Goal: Task Accomplishment & Management: Manage account settings

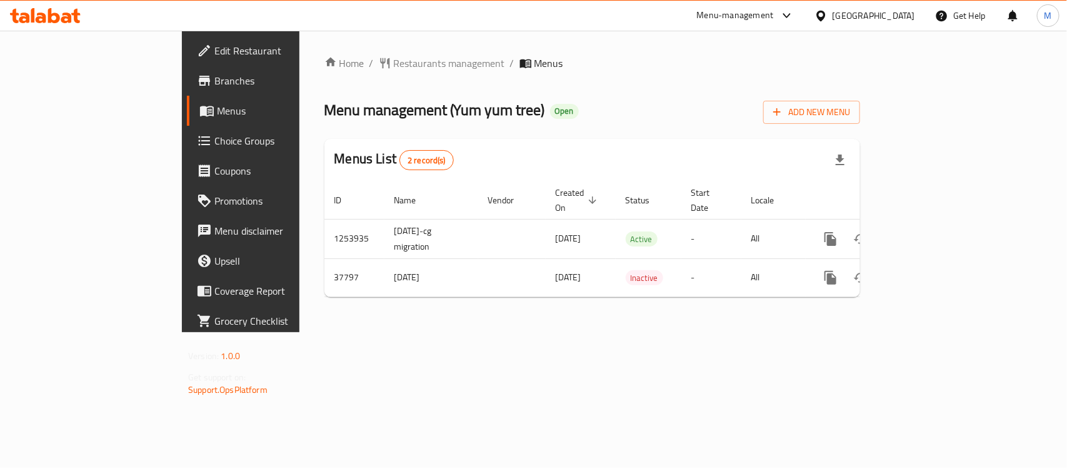
click at [214, 133] on span "Choice Groups" at bounding box center [282, 140] width 136 height 15
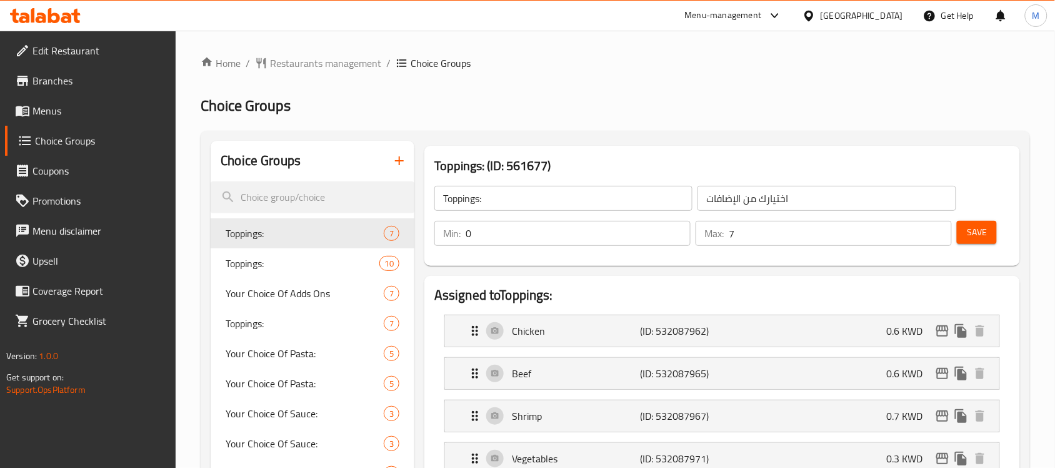
click at [302, 195] on input "search" at bounding box center [313, 197] width 204 height 32
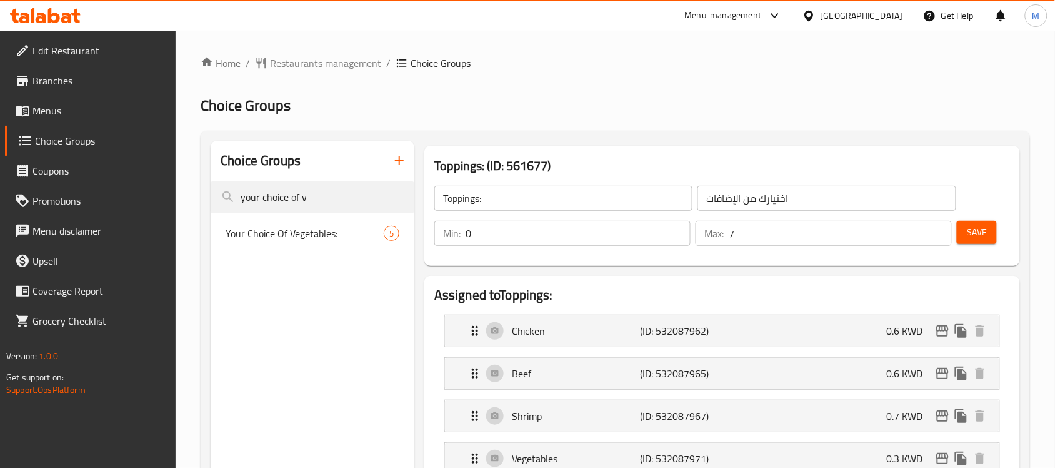
type input "your choice of v"
click at [294, 233] on span "Your Choice Of Vegetables:" at bounding box center [305, 233] width 158 height 15
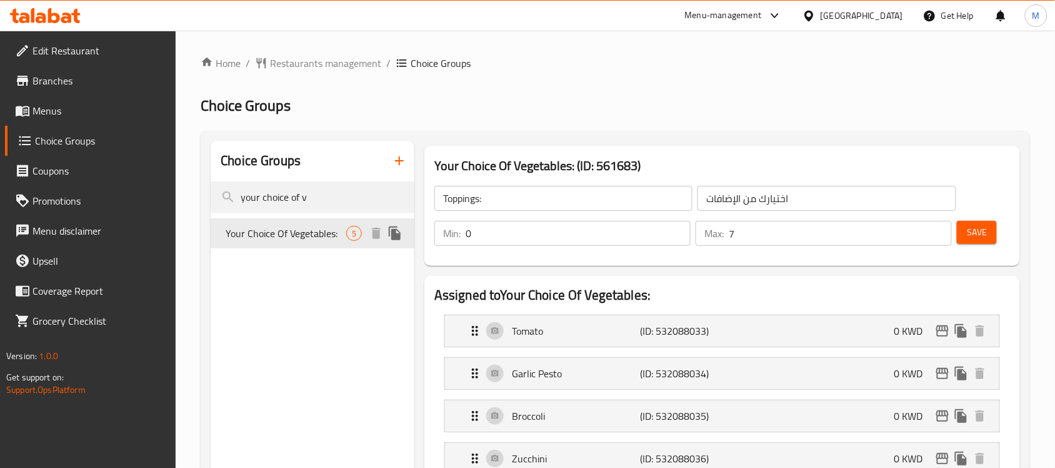
type input "Your Choice Of Vegetables:"
type input "اختيارك من الخضروات"
type input "5"
click at [677, 229] on input "1" at bounding box center [578, 233] width 225 height 25
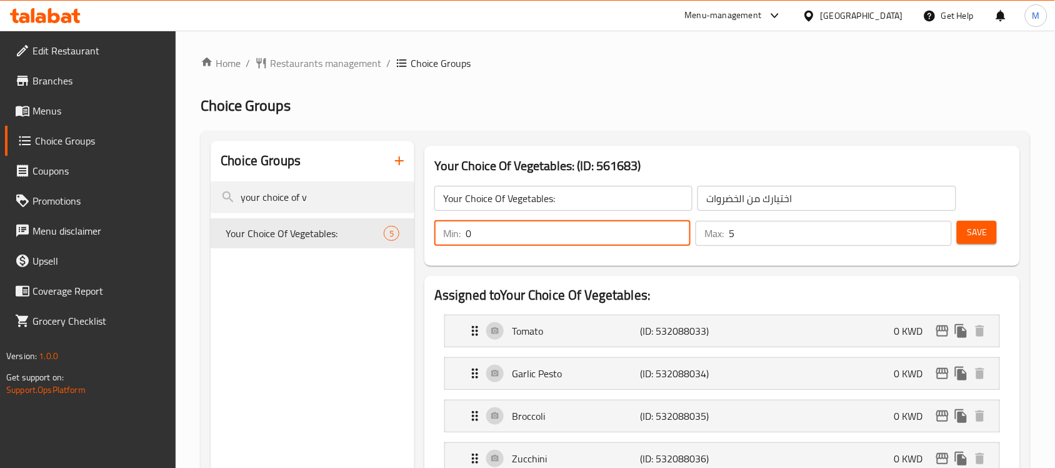
click at [677, 241] on input "0" at bounding box center [578, 233] width 225 height 25
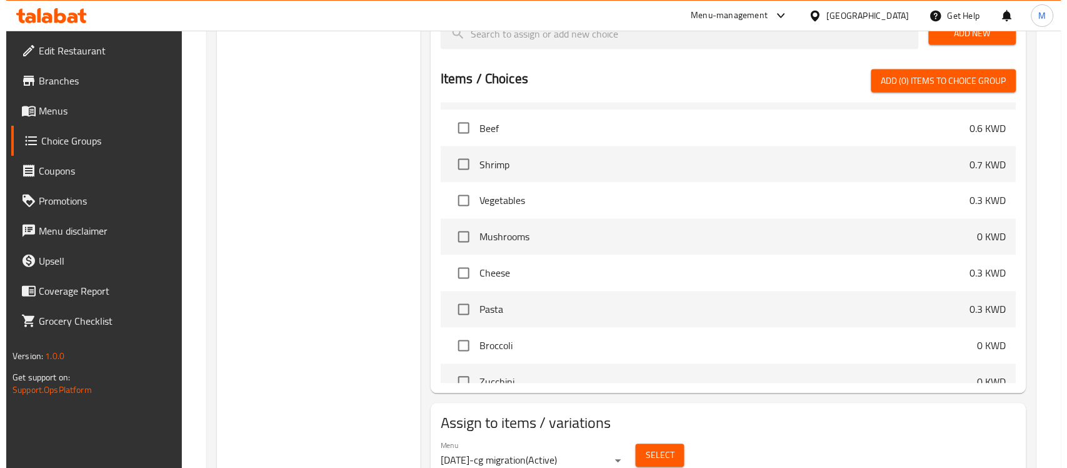
scroll to position [573, 0]
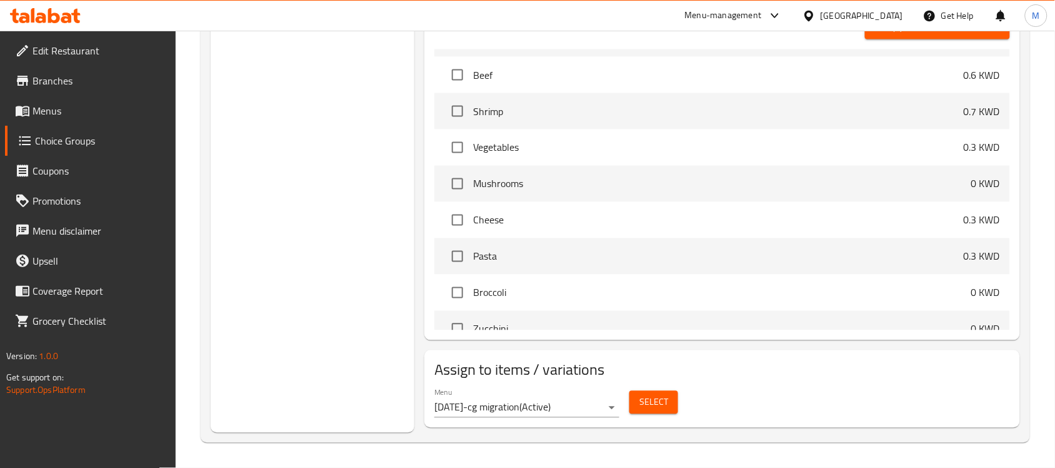
click at [636, 399] on button "Select" at bounding box center [654, 402] width 49 height 23
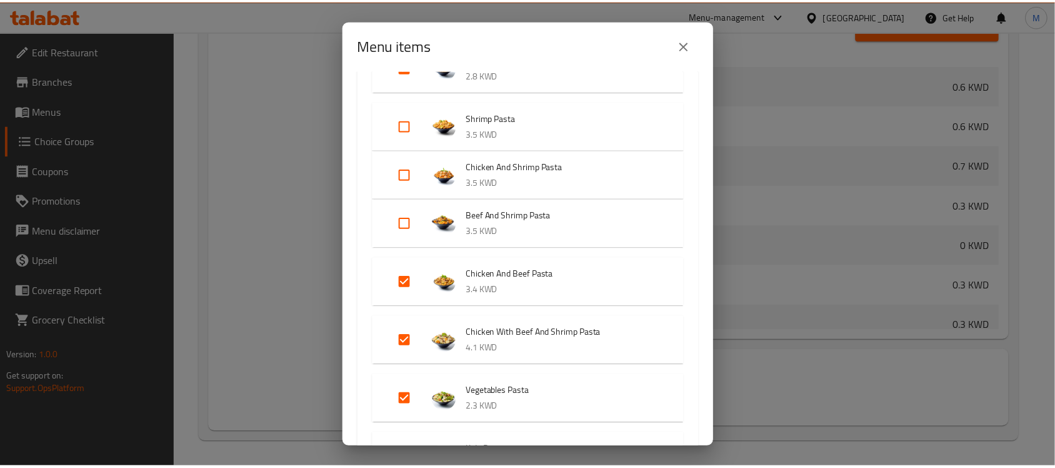
scroll to position [469, 0]
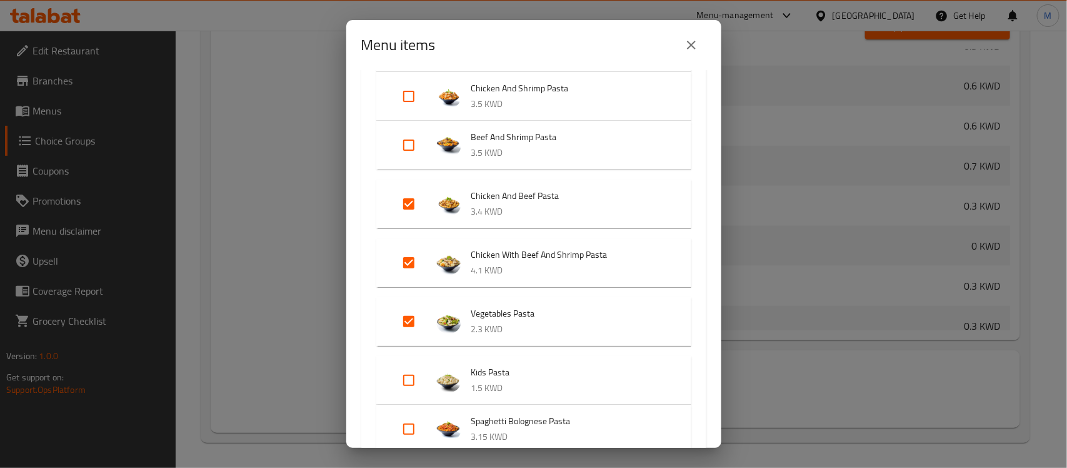
click at [699, 51] on button "close" at bounding box center [692, 45] width 30 height 30
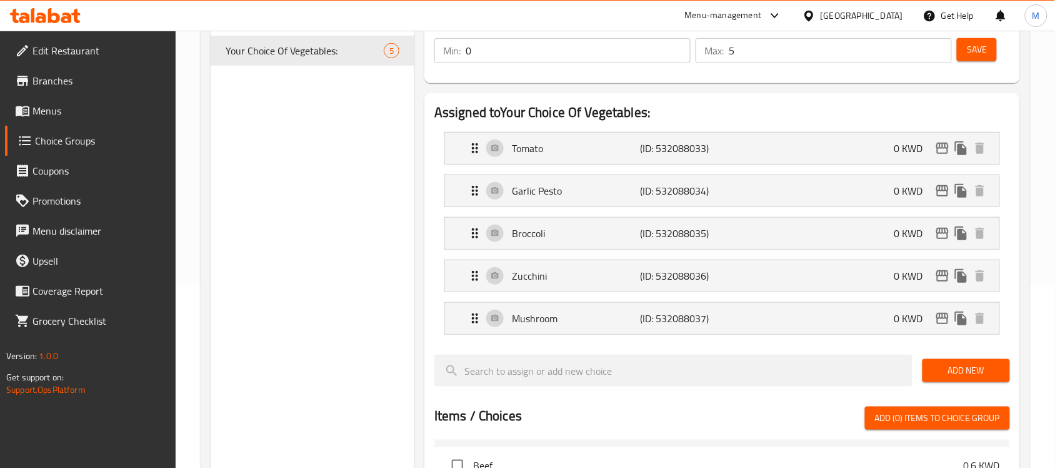
scroll to position [104, 0]
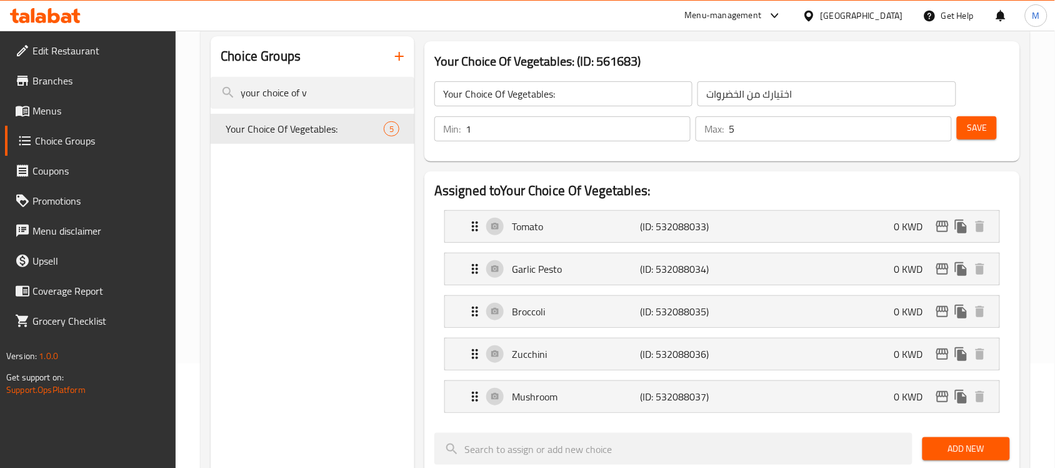
type input "1"
click at [679, 119] on input "1" at bounding box center [578, 128] width 225 height 25
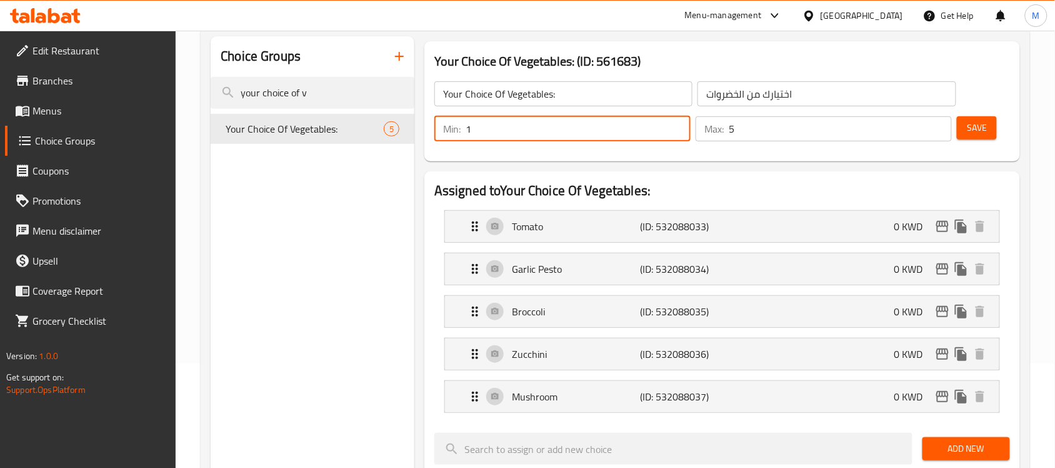
click at [970, 126] on span "Save" at bounding box center [977, 128] width 20 height 16
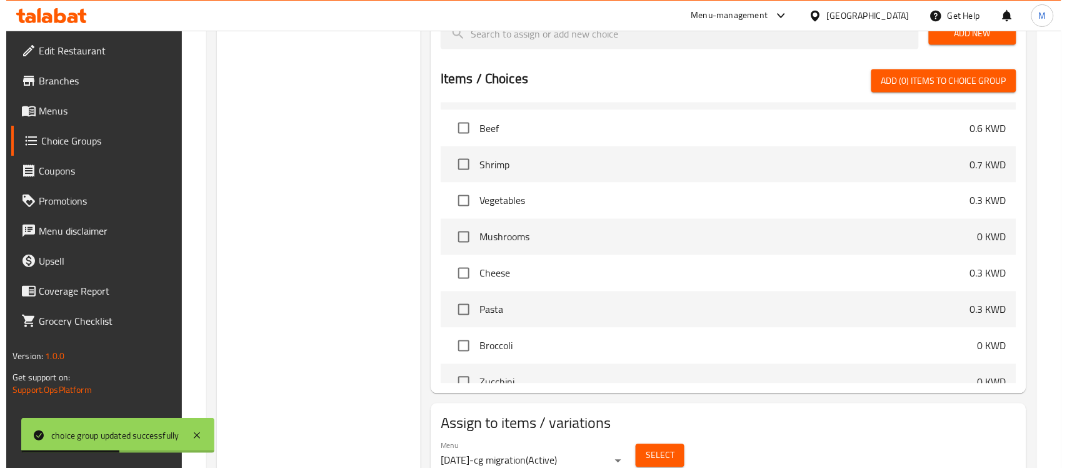
scroll to position [573, 0]
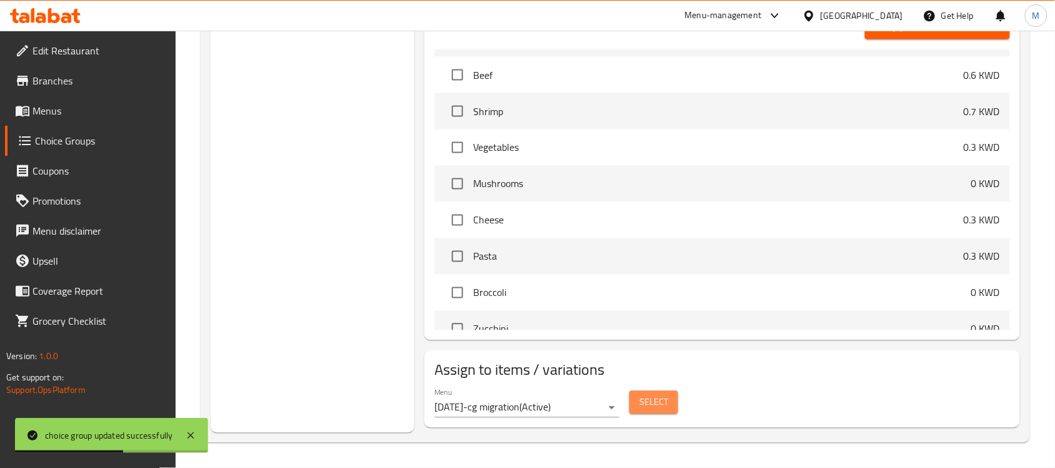
click at [648, 408] on span "Select" at bounding box center [654, 403] width 29 height 16
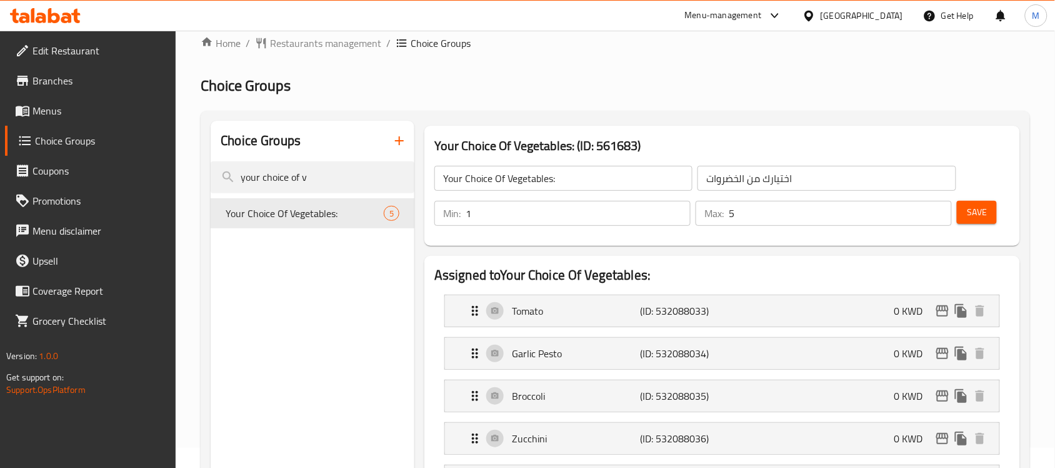
scroll to position [0, 0]
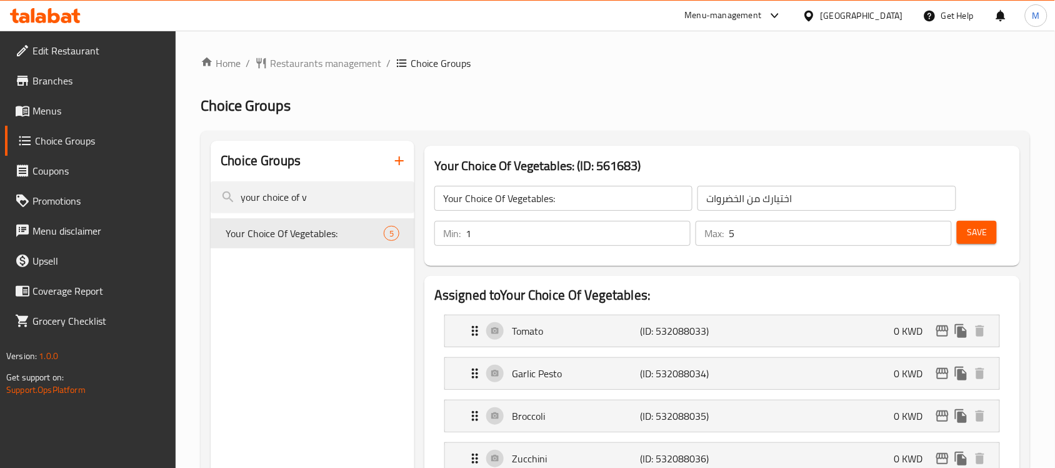
click at [61, 101] on link "Menus" at bounding box center [90, 111] width 171 height 30
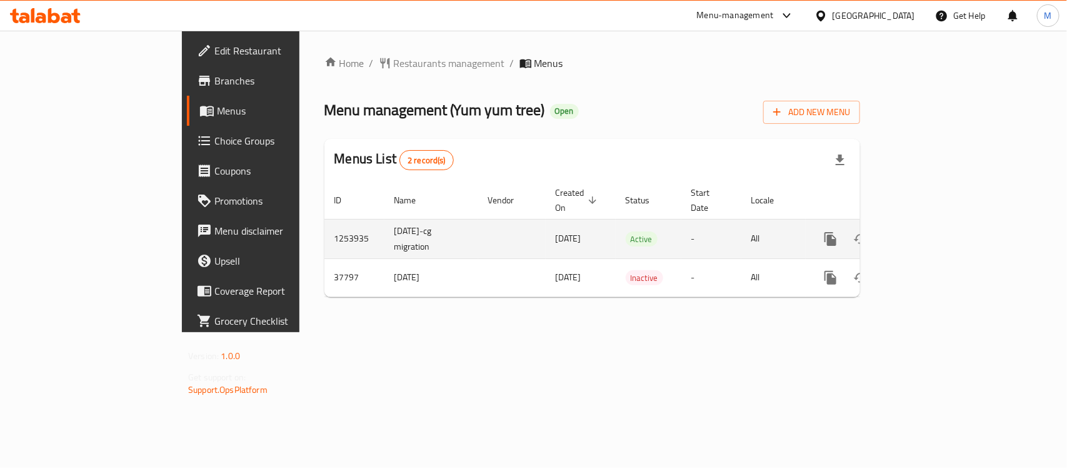
click at [936, 224] on link "enhanced table" at bounding box center [921, 239] width 30 height 30
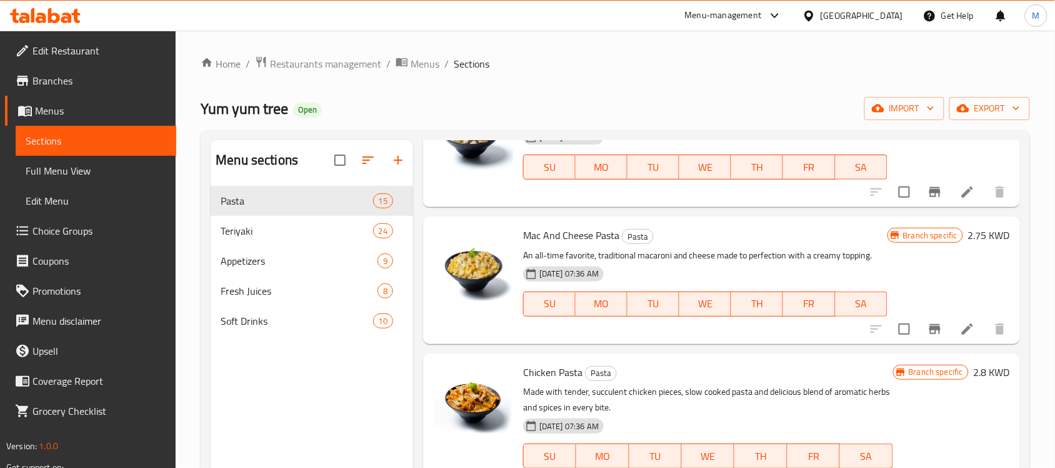
scroll to position [547, 0]
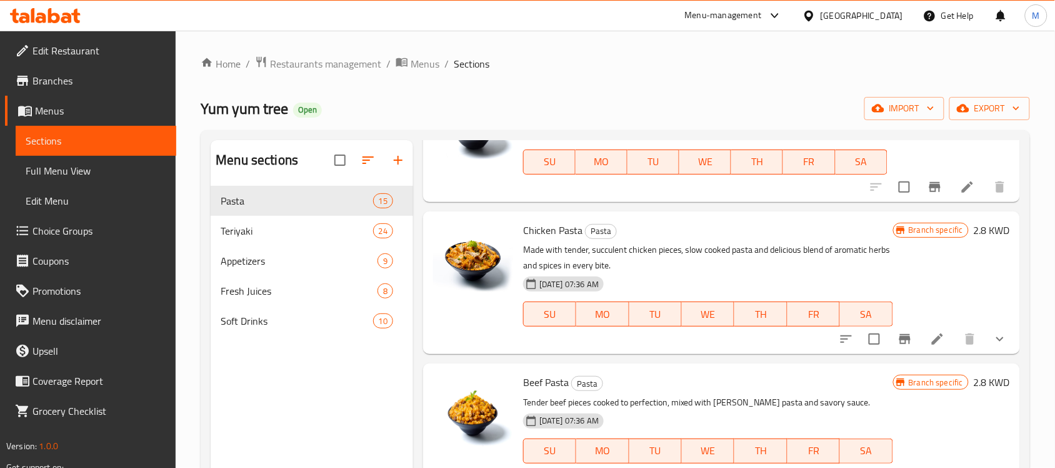
click at [985, 343] on button "show more" at bounding box center [1000, 339] width 30 height 30
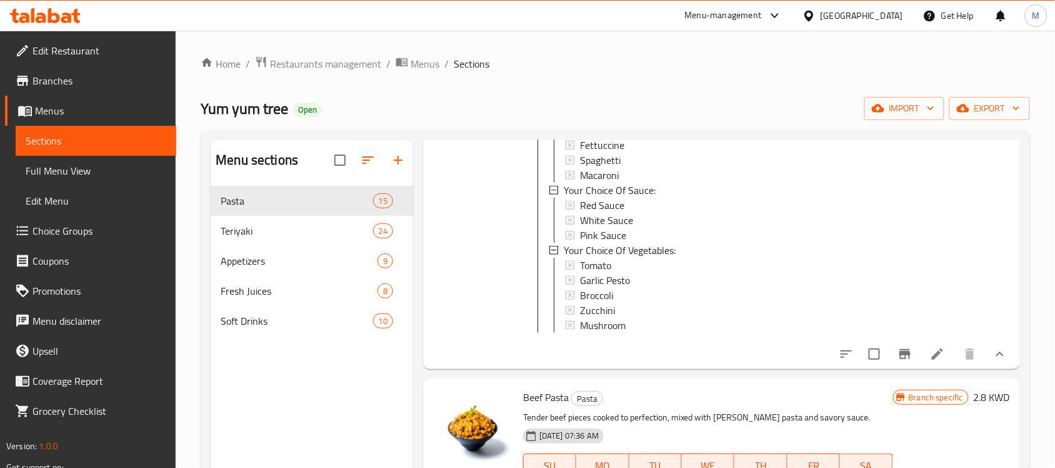
scroll to position [1329, 0]
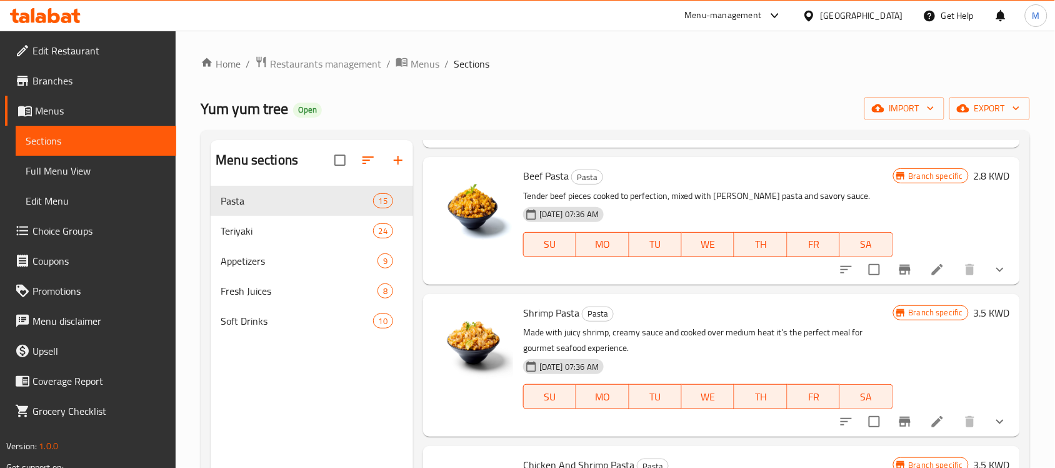
click at [995, 277] on icon "show more" at bounding box center [1000, 269] width 15 height 15
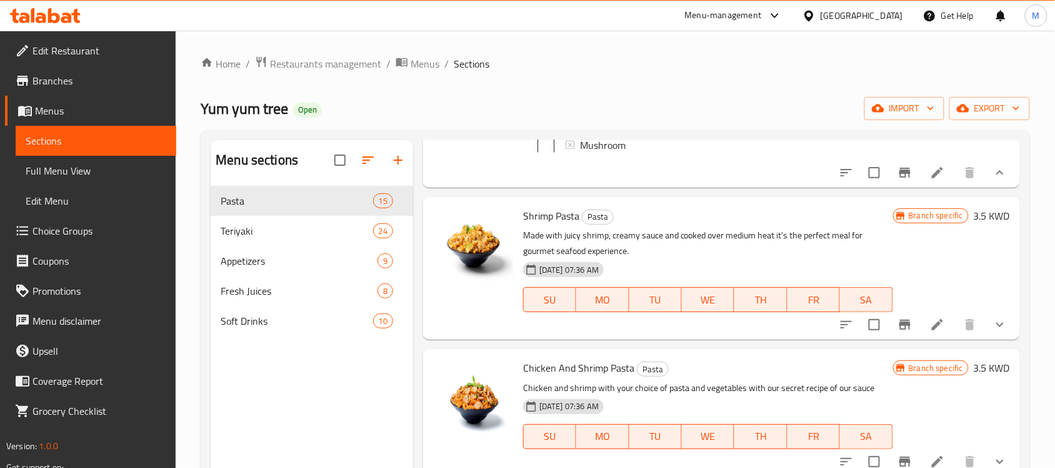
scroll to position [2110, 0]
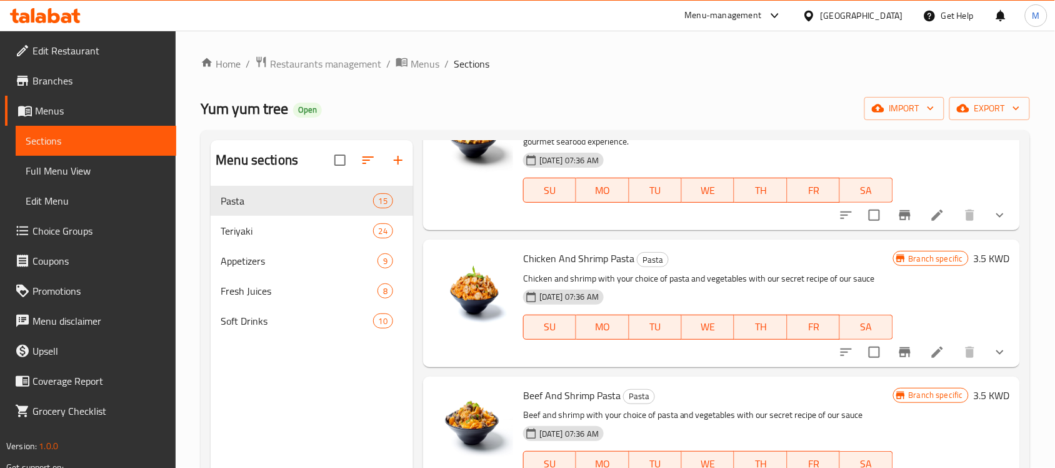
click at [997, 367] on button "show more" at bounding box center [1000, 352] width 30 height 30
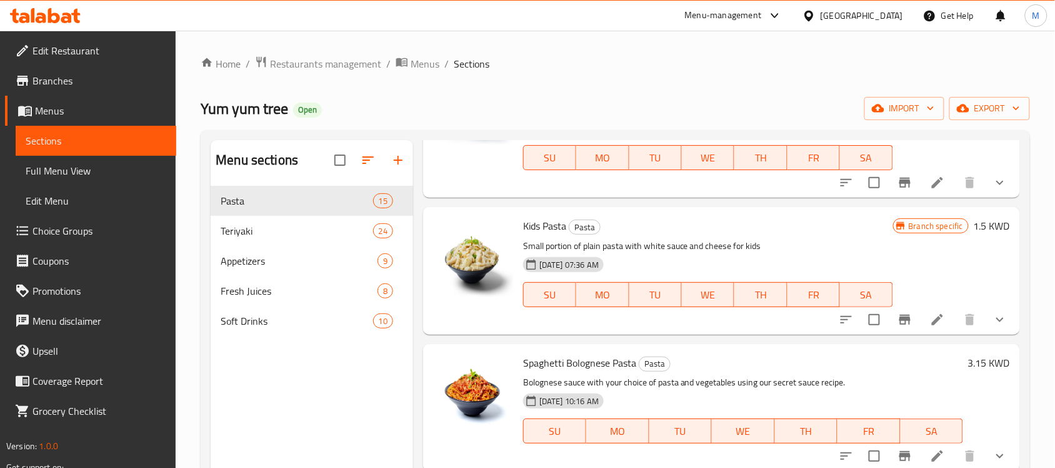
scroll to position [3204, 0]
click at [883, 22] on div "[GEOGRAPHIC_DATA]" at bounding box center [862, 16] width 83 height 14
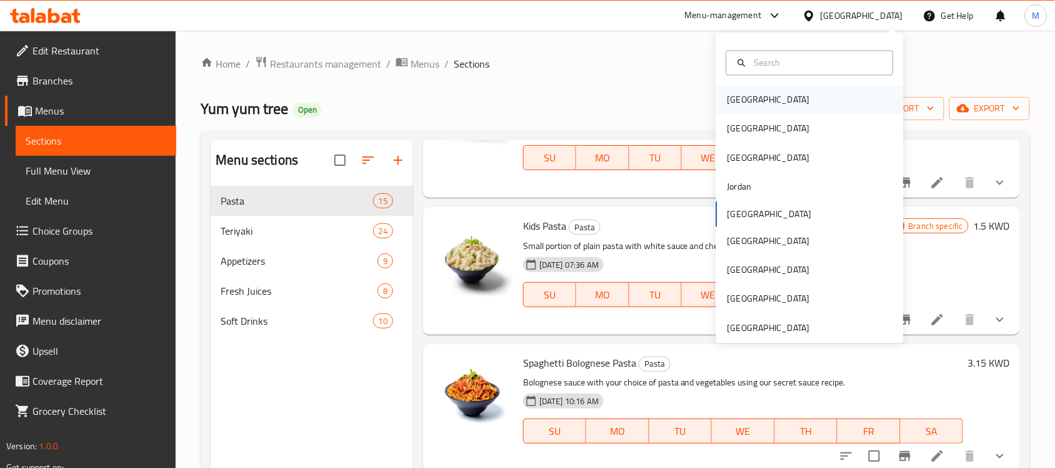
click at [735, 104] on div "[GEOGRAPHIC_DATA]" at bounding box center [769, 100] width 83 height 14
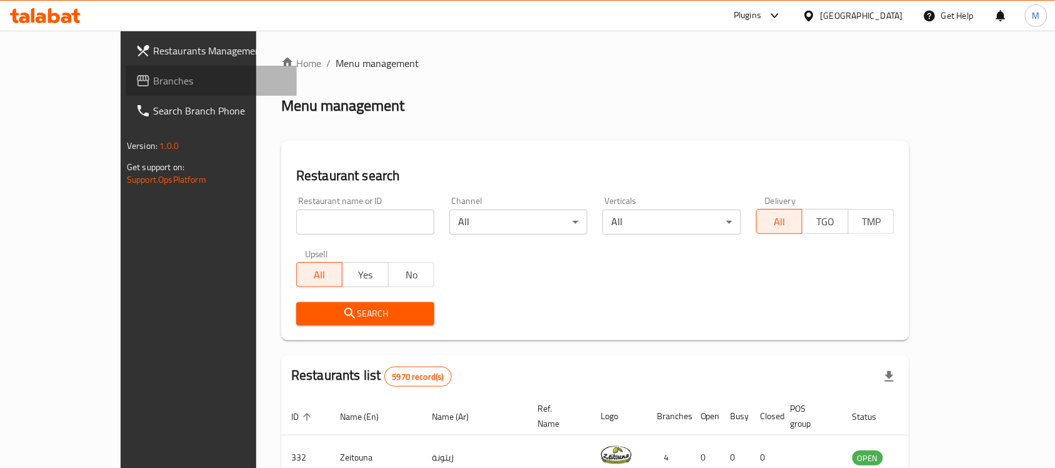
click at [153, 79] on span "Branches" at bounding box center [220, 80] width 134 height 15
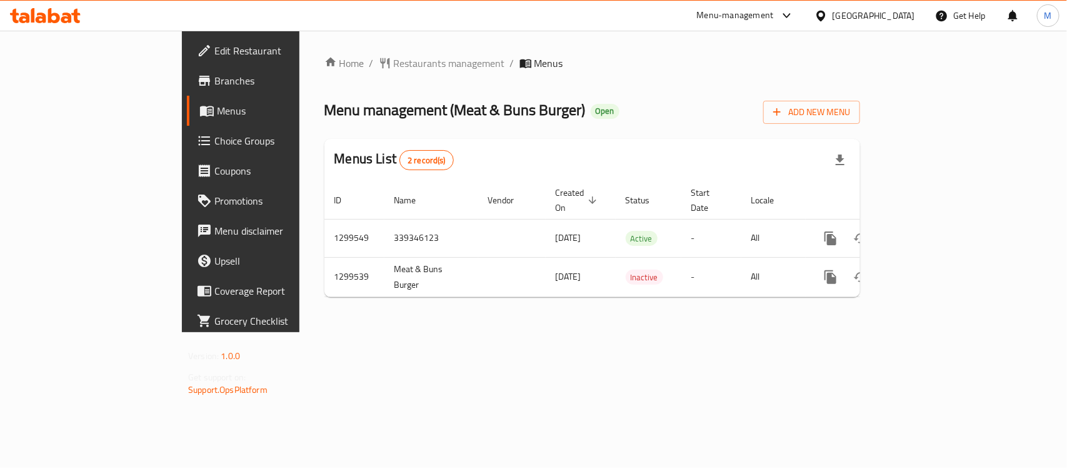
click at [214, 134] on span "Choice Groups" at bounding box center [282, 140] width 136 height 15
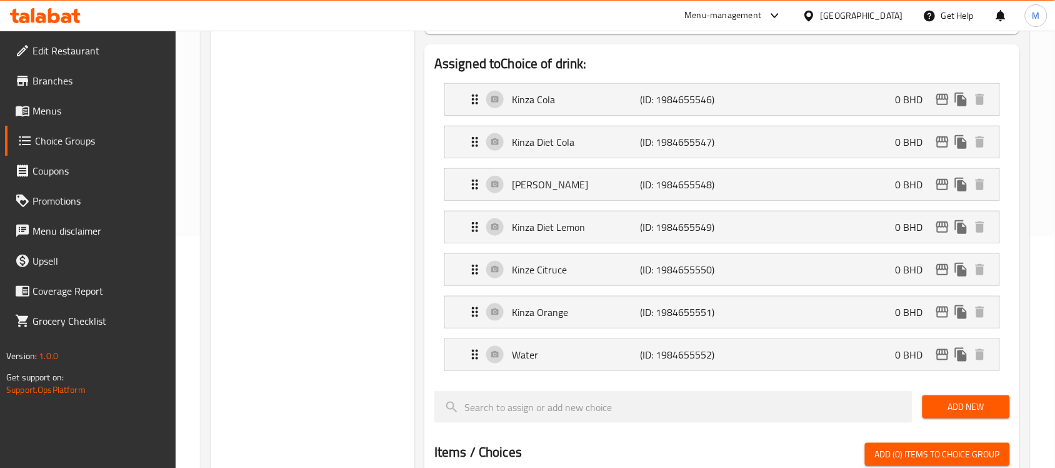
scroll to position [234, 0]
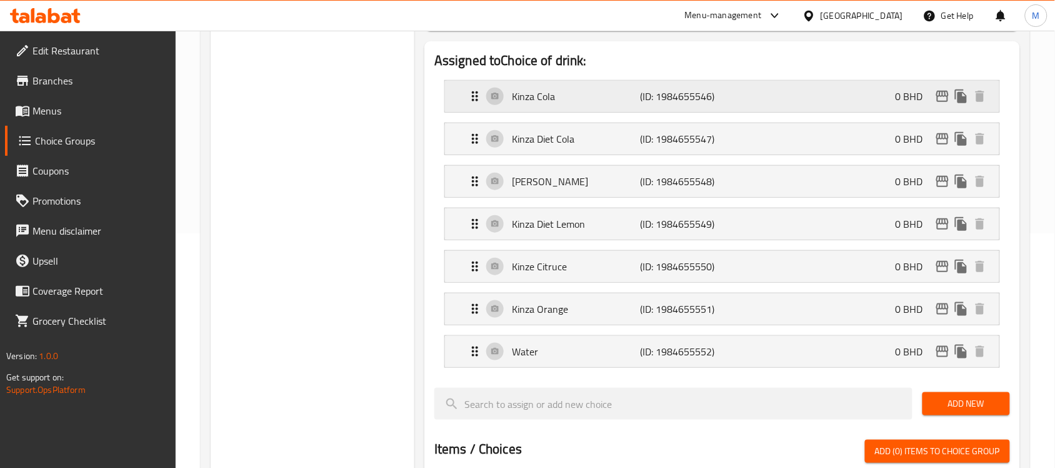
click at [623, 108] on div "Kinza Cola (ID: 1984655546) 0 BHD" at bounding box center [726, 96] width 517 height 31
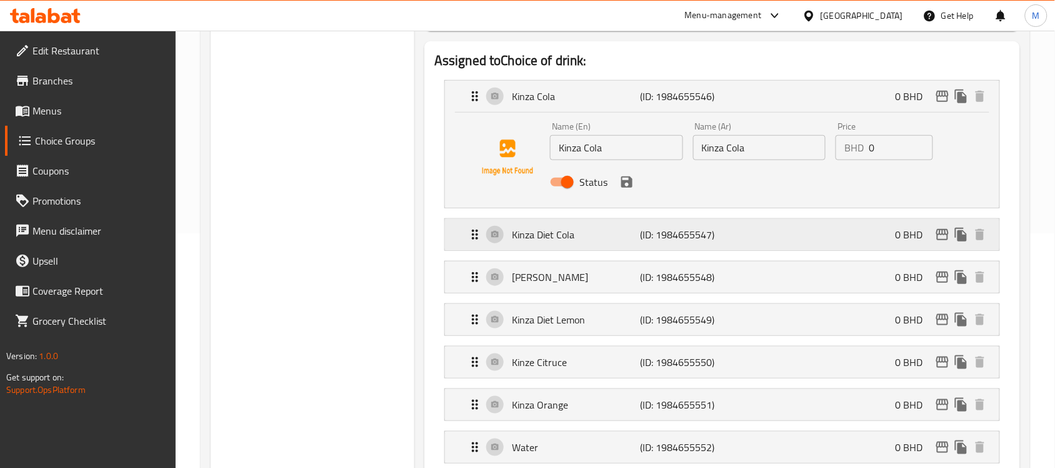
click at [663, 233] on p "(ID: 1984655547)" at bounding box center [683, 234] width 86 height 15
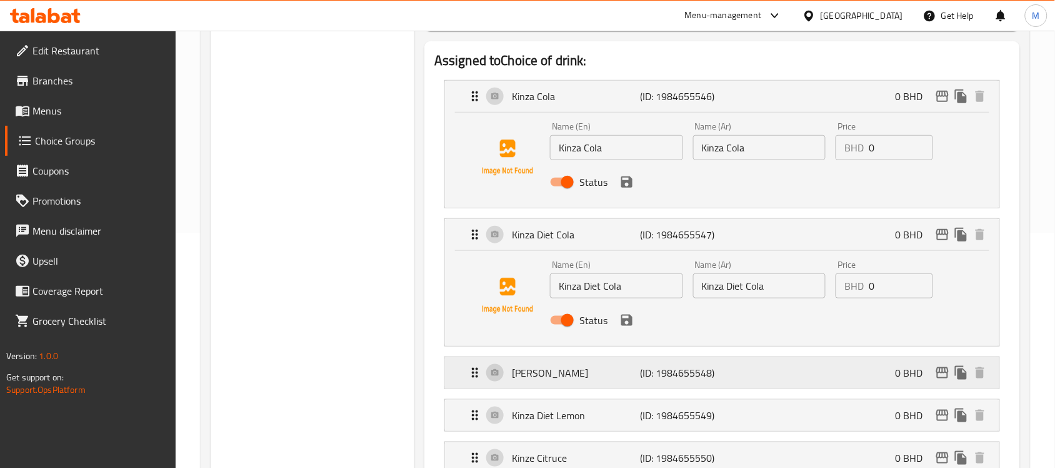
click at [619, 368] on p "Kinza Lemon" at bounding box center [576, 372] width 128 height 15
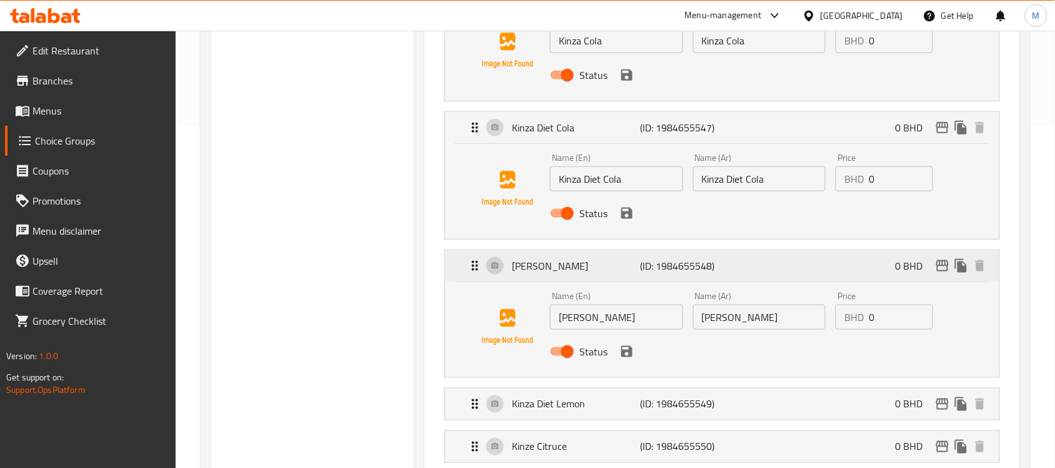
scroll to position [547, 0]
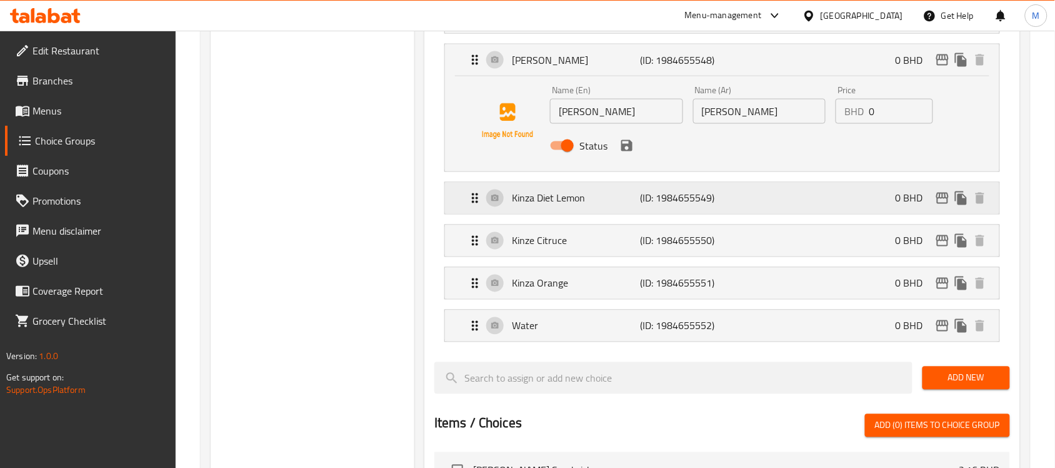
click at [644, 203] on p "(ID: 1984655549)" at bounding box center [683, 198] width 86 height 15
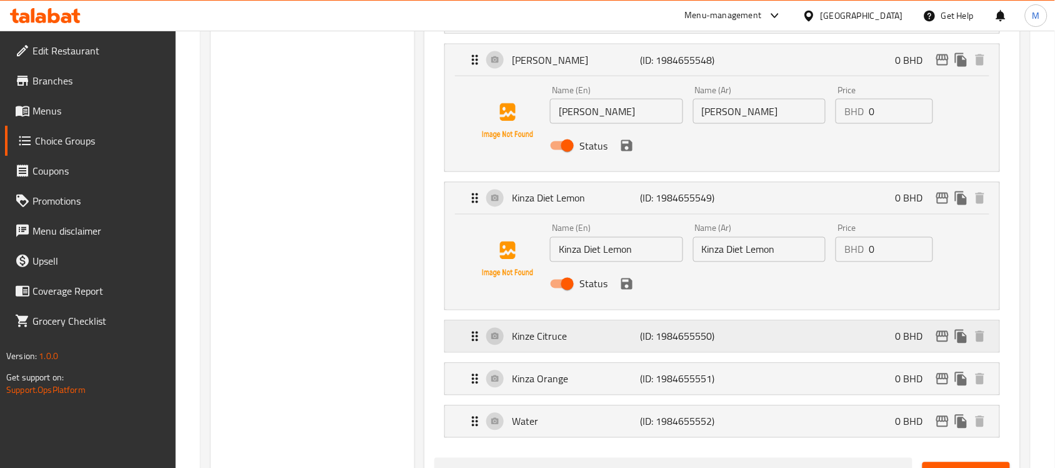
click at [640, 348] on div "Kinze Citruce (ID: 1984655550) 0 BHD" at bounding box center [726, 336] width 517 height 31
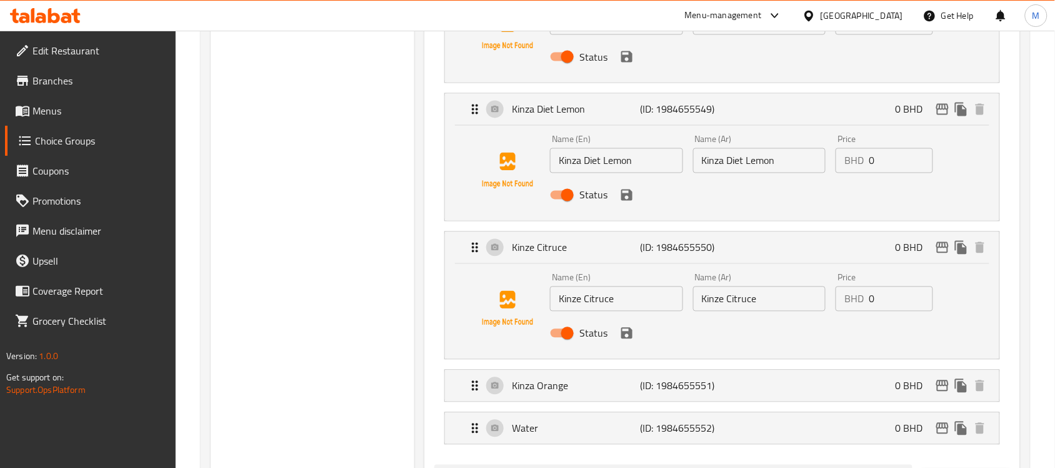
scroll to position [782, 0]
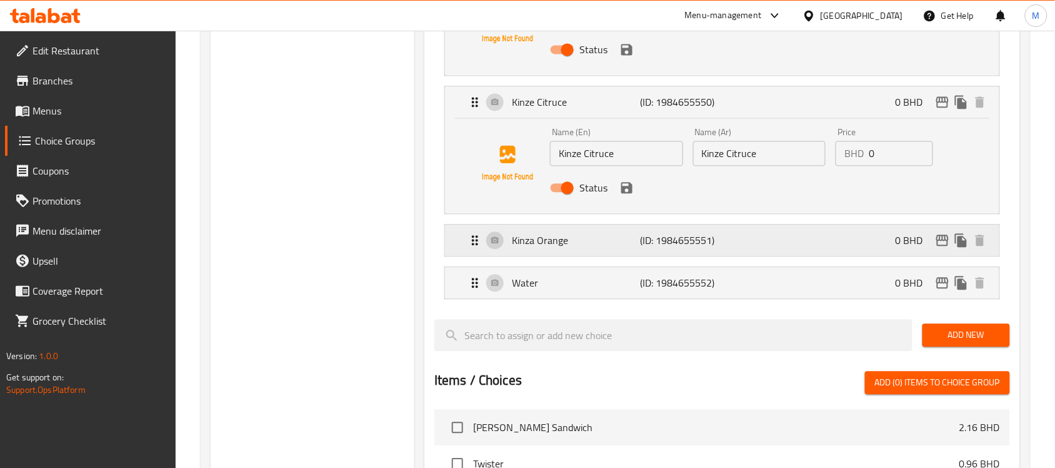
click at [568, 233] on p "Kinza Orange" at bounding box center [576, 240] width 128 height 15
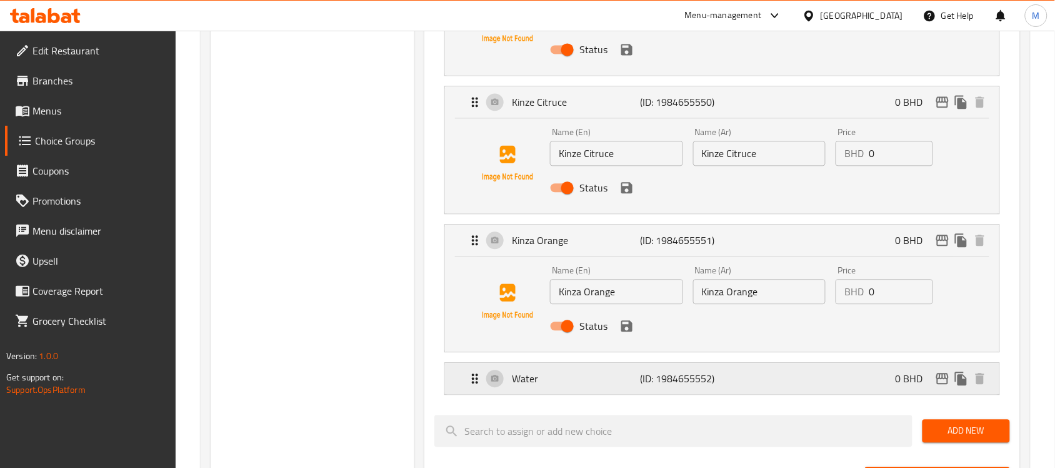
click at [643, 375] on p "(ID: 1984655552)" at bounding box center [683, 378] width 86 height 15
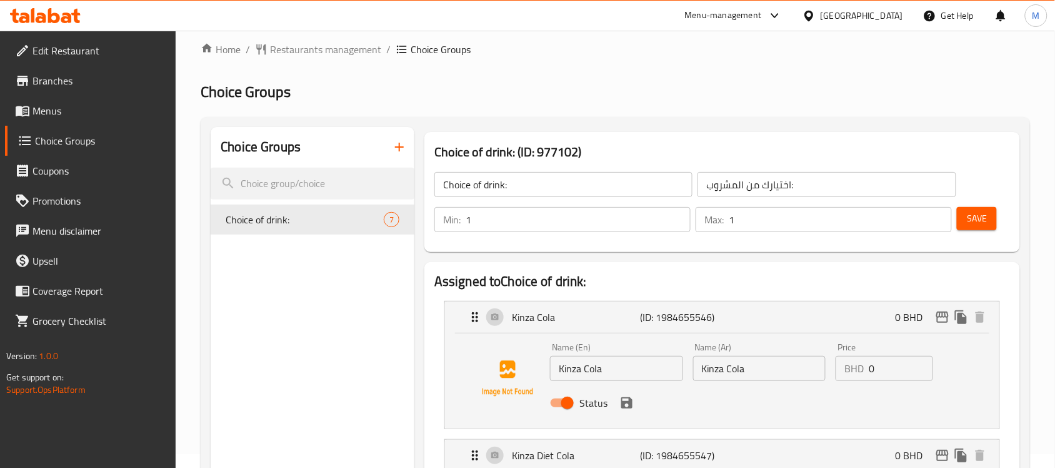
scroll to position [0, 0]
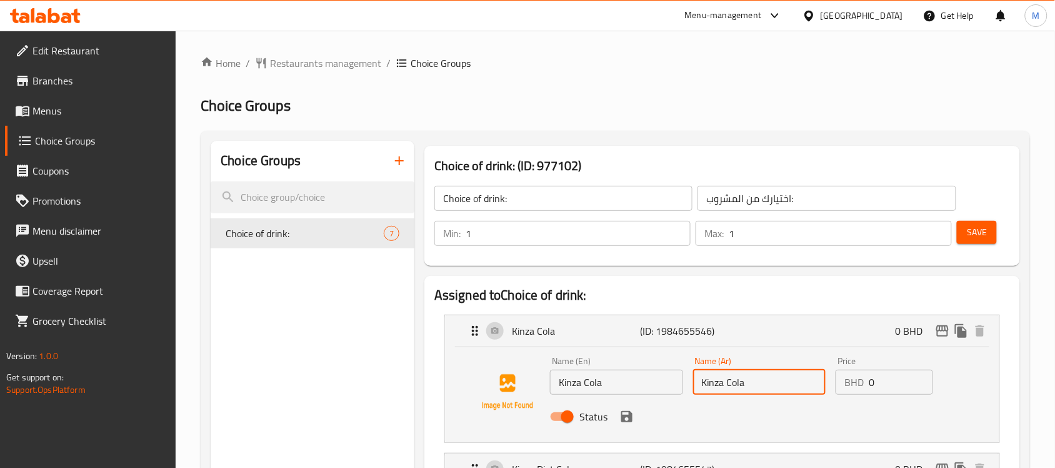
drag, startPoint x: 792, startPoint y: 376, endPoint x: 530, endPoint y: 366, distance: 262.8
click at [635, 376] on div "Name (En) Kinza Cola Name (En) Name (Ar) Kinza Cola Name (Ar) Price BHD 0 Price…" at bounding box center [759, 392] width 429 height 82
paste input "كينزا كولا"
click at [626, 414] on icon "save" at bounding box center [626, 416] width 11 height 11
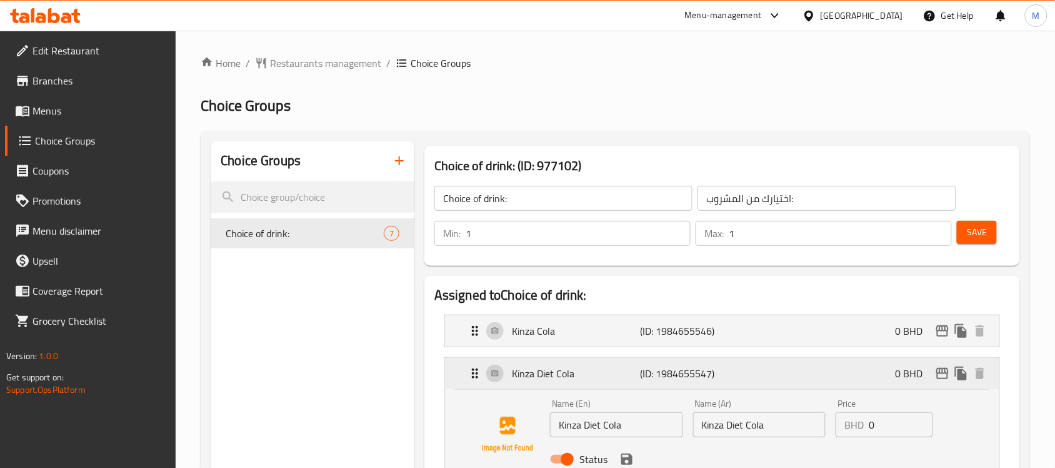
type input "كينزا كولا"
click at [771, 431] on input "Kinza Diet Cola" at bounding box center [759, 424] width 133 height 25
paste input "كينزا دايت كولا"
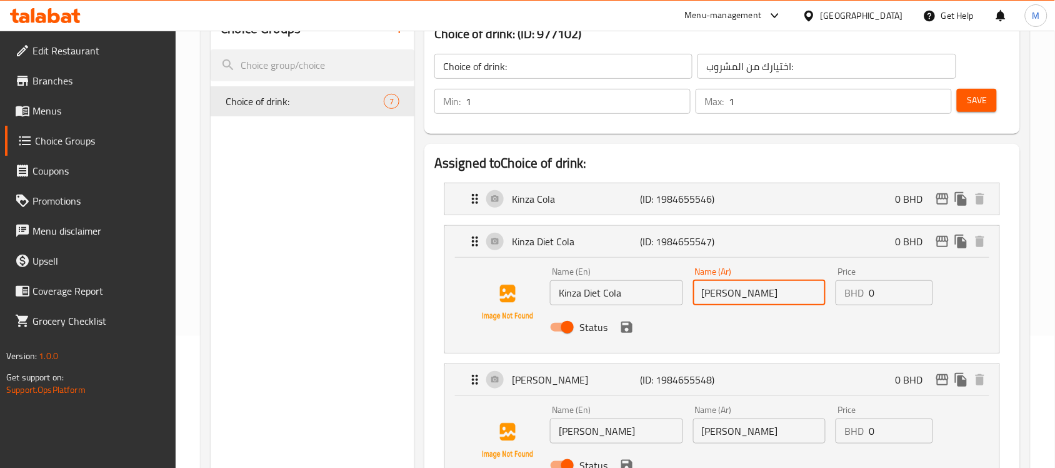
scroll to position [156, 0]
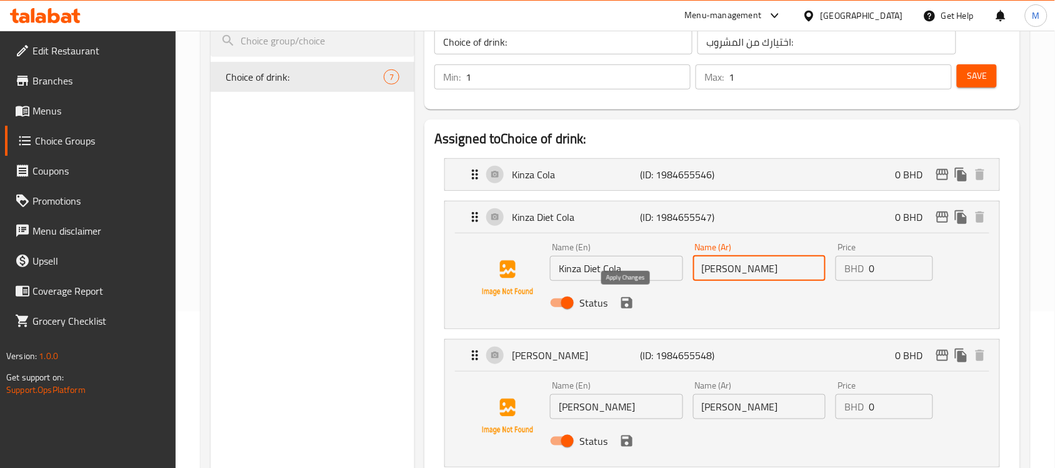
click at [630, 304] on icon "save" at bounding box center [626, 302] width 11 height 11
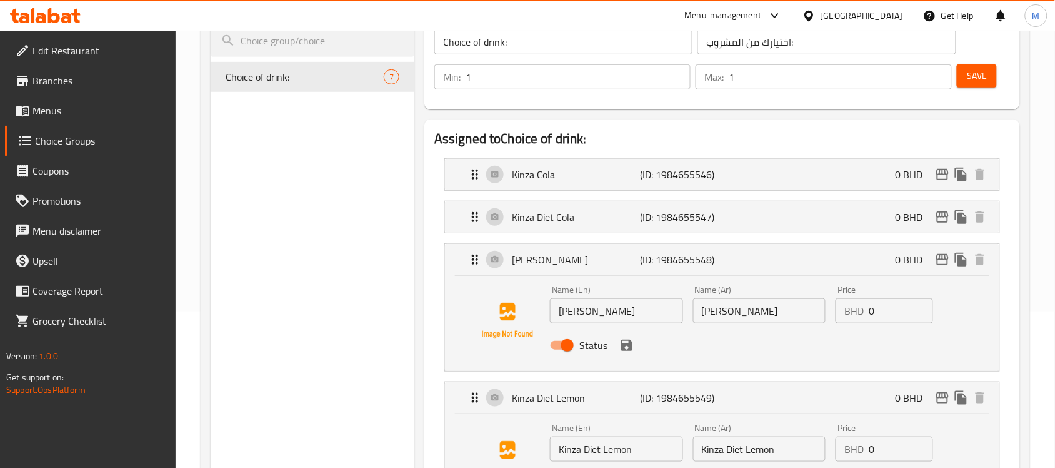
type input "كينزا دايت كولا"
click at [622, 322] on input "Kinza Lemon" at bounding box center [616, 310] width 133 height 25
drag, startPoint x: 760, startPoint y: 314, endPoint x: 572, endPoint y: 324, distance: 187.8
click at [648, 323] on div "Name (En) Kinza Lemon Name (En) Name (Ar) Kinza Lemon Name (Ar) Price BHD 0 Pri…" at bounding box center [759, 321] width 429 height 82
paste input "كينزا ليمون"
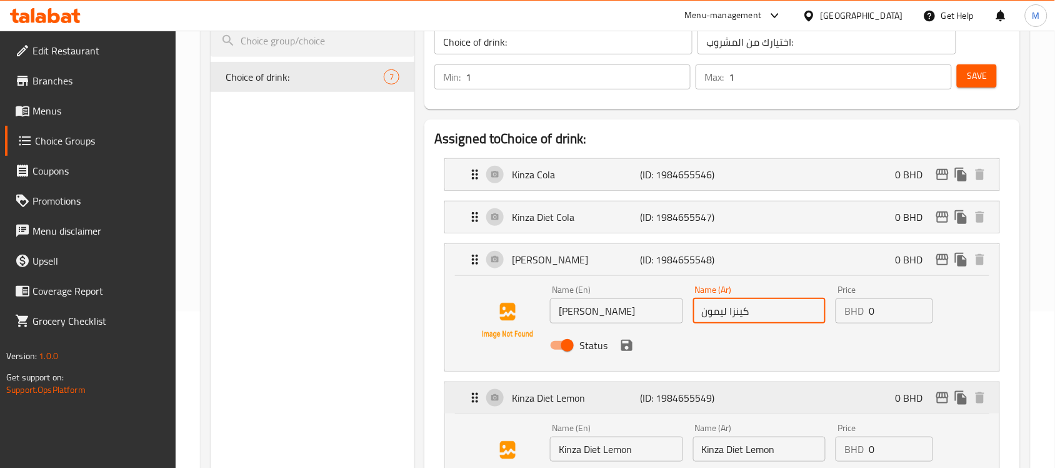
scroll to position [234, 0]
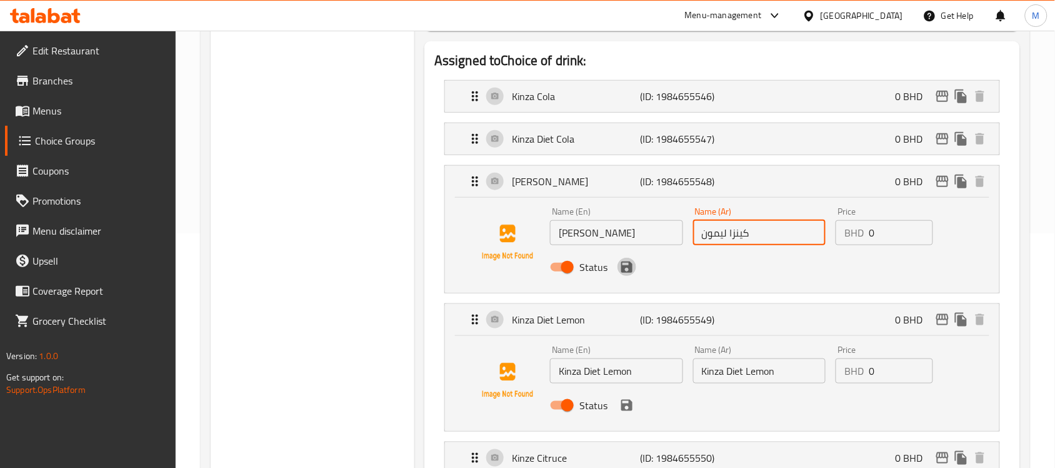
click at [624, 264] on icon "save" at bounding box center [627, 266] width 15 height 15
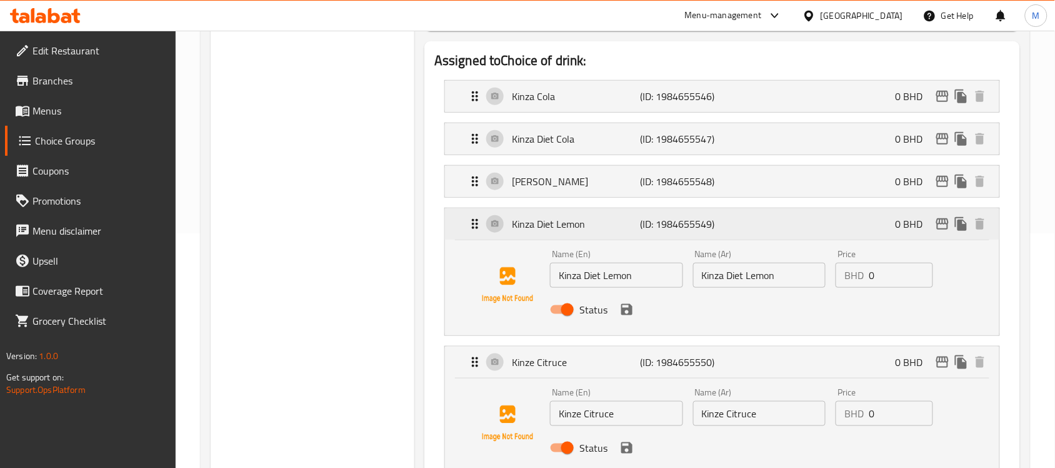
type input "كينزا ليمون"
click at [703, 141] on p "(ID: 1984655547)" at bounding box center [683, 138] width 86 height 15
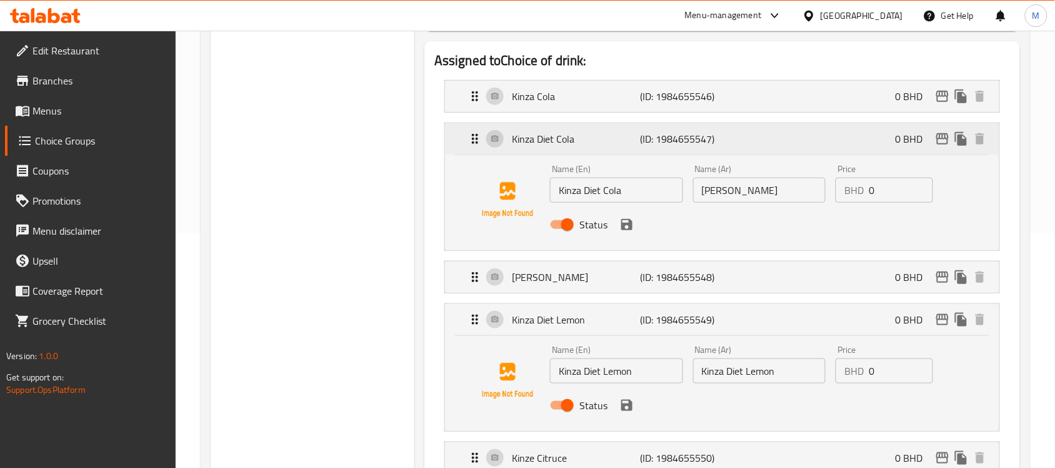
click at [703, 141] on p "(ID: 1984655547)" at bounding box center [683, 138] width 86 height 15
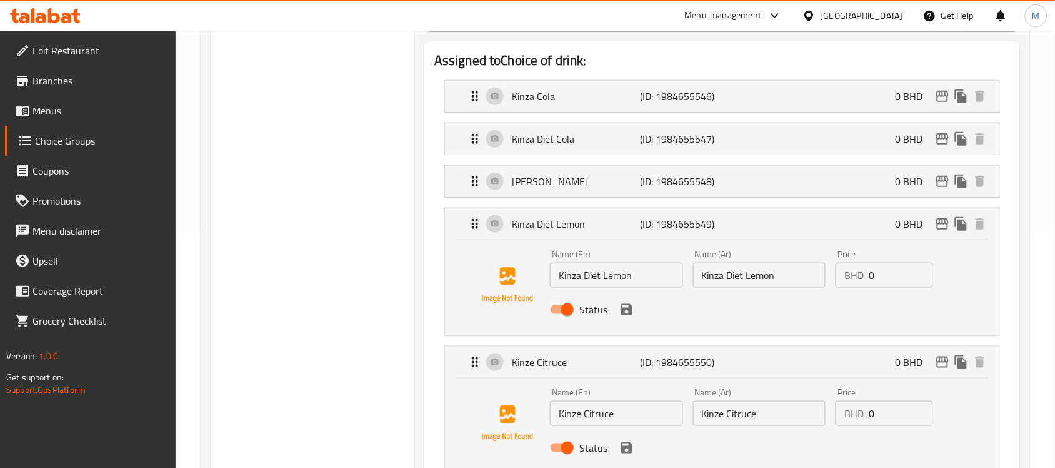
click at [655, 278] on input "Kinza Diet Lemon" at bounding box center [616, 275] width 133 height 25
click at [780, 281] on input "Kinza Diet Lemon" at bounding box center [759, 275] width 133 height 25
paste input "كينزا دايت ليمون"
click at [628, 311] on icon "save" at bounding box center [626, 309] width 11 height 11
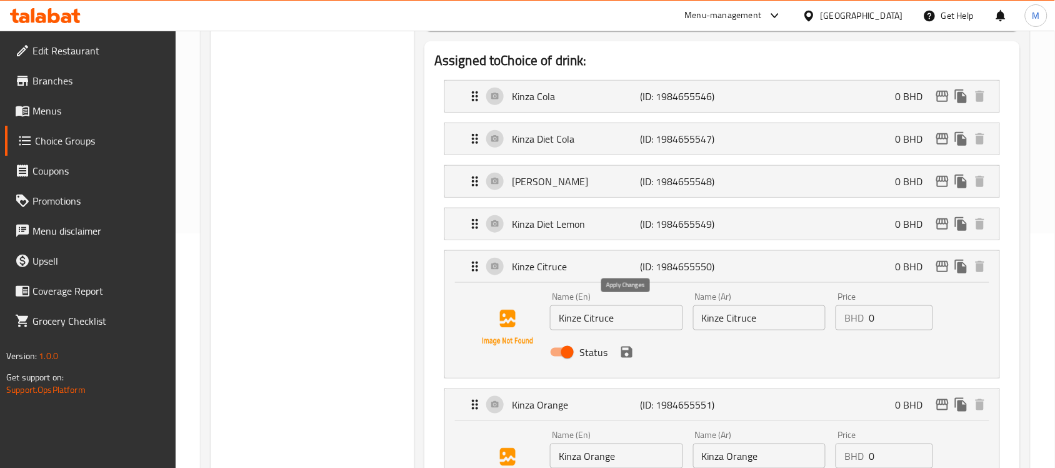
type input "كينزا دايت ليمون"
click at [783, 316] on input "Kinze Citruce" at bounding box center [759, 317] width 133 height 25
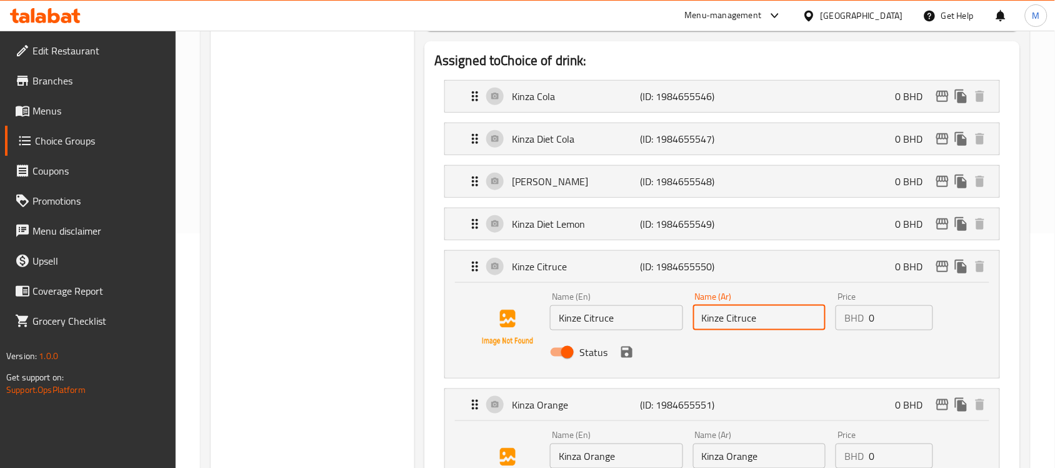
paste input "كينزا الحمضيات"
click at [735, 327] on input "كينزا الحمضيات" at bounding box center [759, 317] width 133 height 25
type input "كينزا حمضيات"
click at [601, 319] on input "Kinze Citruce" at bounding box center [616, 317] width 133 height 25
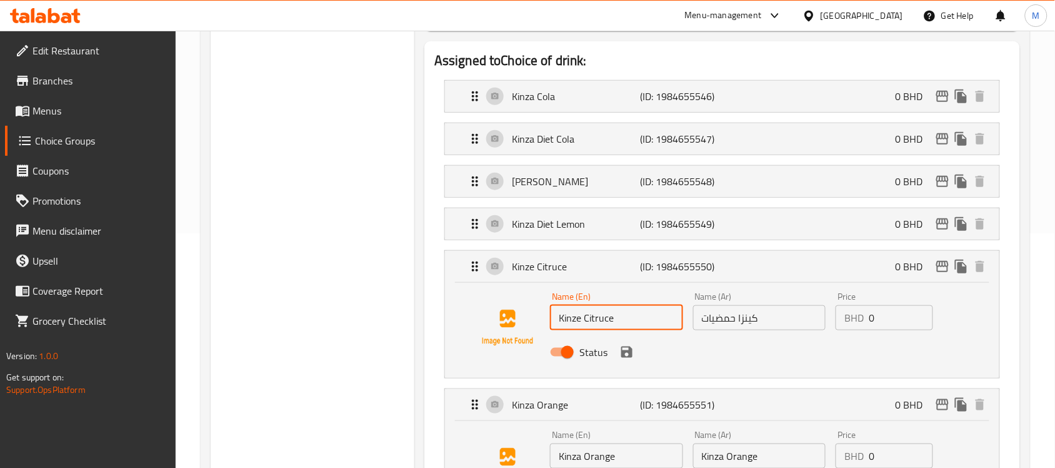
paste input "s"
click at [626, 352] on icon "save" at bounding box center [626, 351] width 11 height 11
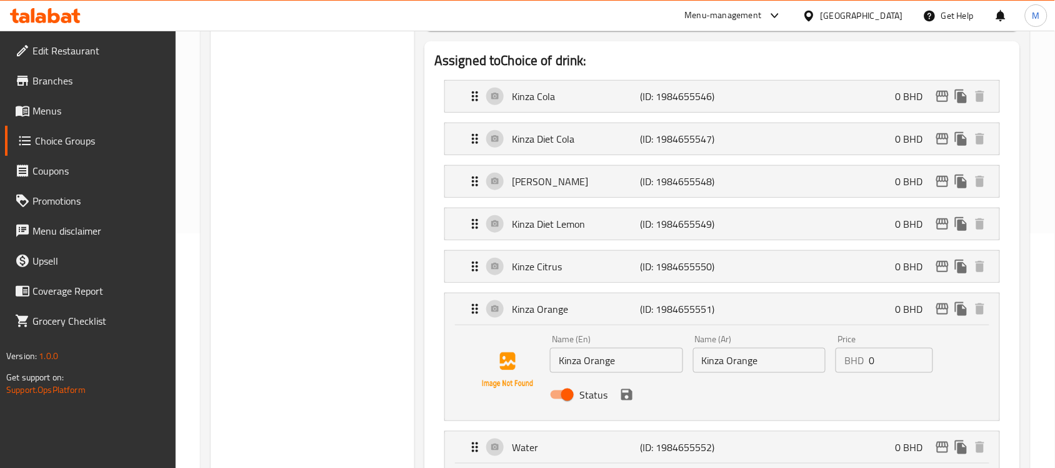
type input "Kinze Citrus"
click at [760, 366] on input "Kinza Orange" at bounding box center [759, 360] width 133 height 25
paste input "كينزا برتقالي"
click at [769, 364] on input "كينزا برتقالي" at bounding box center [759, 360] width 133 height 25
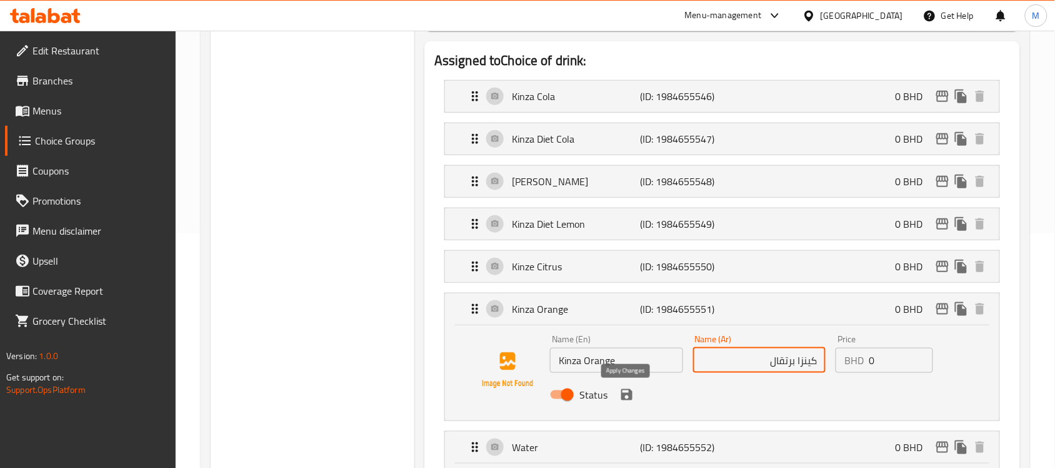
click at [622, 401] on icon "save" at bounding box center [627, 394] width 15 height 15
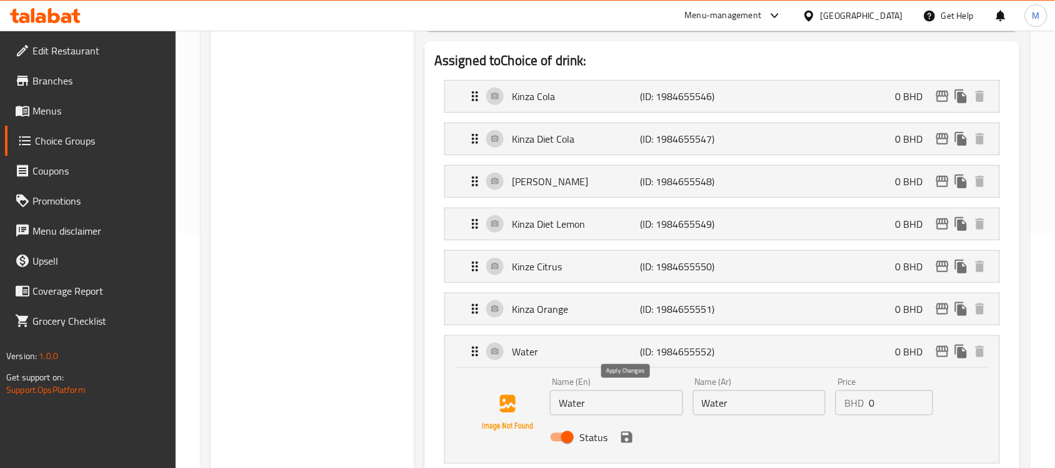
type input "كينزا برتقال"
click at [775, 407] on input "Water" at bounding box center [759, 402] width 133 height 25
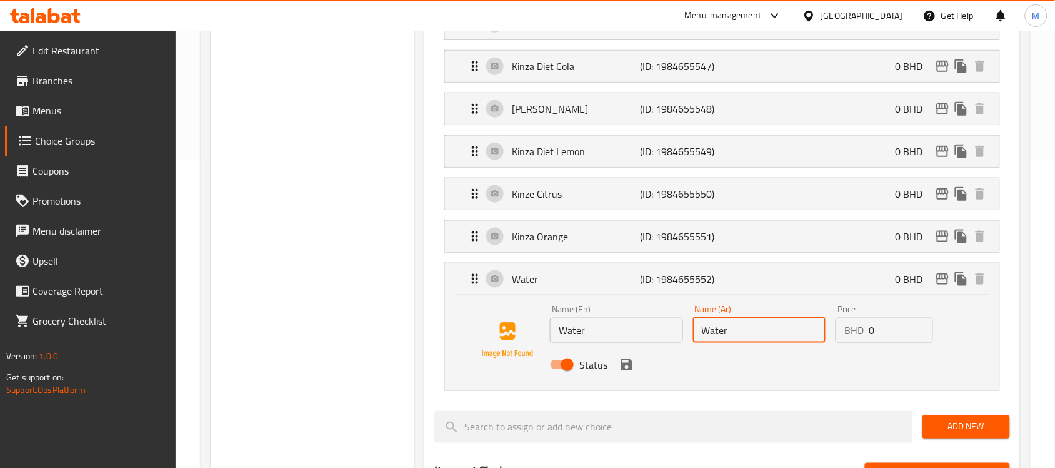
scroll to position [391, 0]
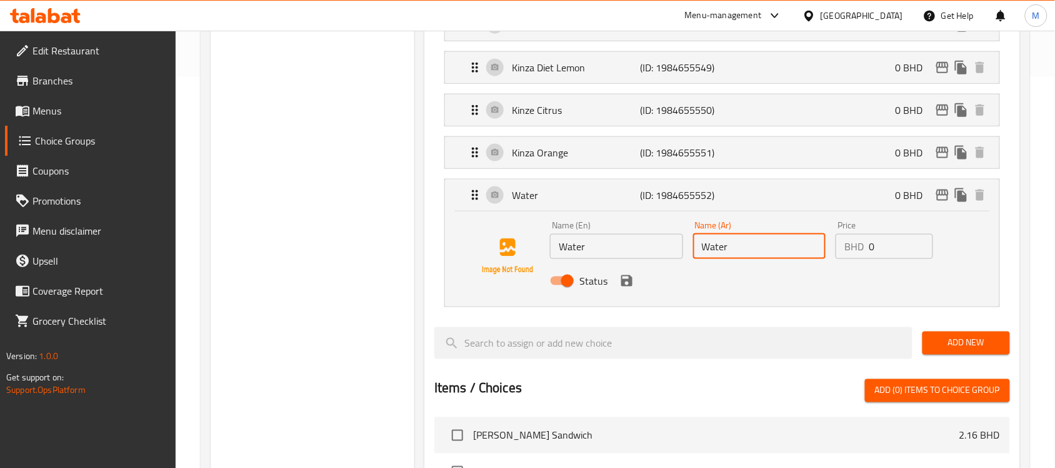
paste input "مياه"
click at [623, 293] on div "Status" at bounding box center [759, 281] width 429 height 34
click at [630, 286] on icon "save" at bounding box center [626, 280] width 11 height 11
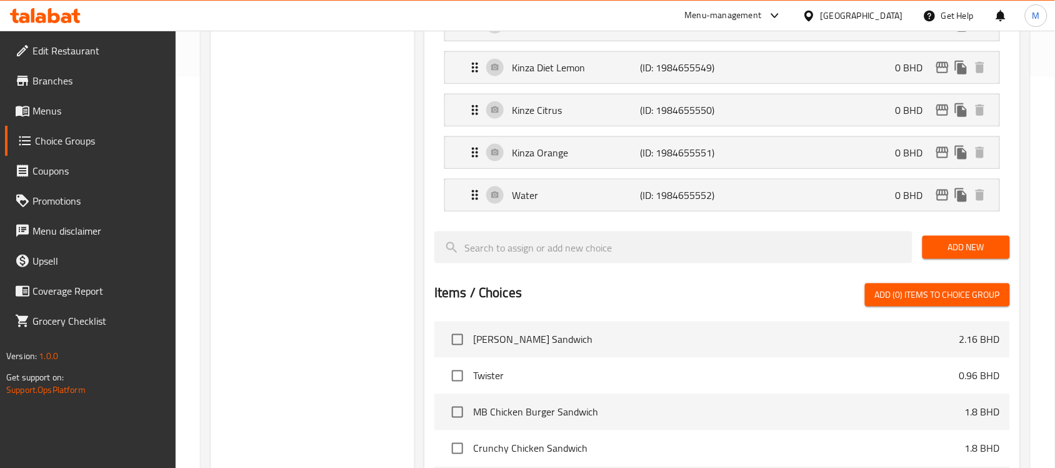
type input "مياه"
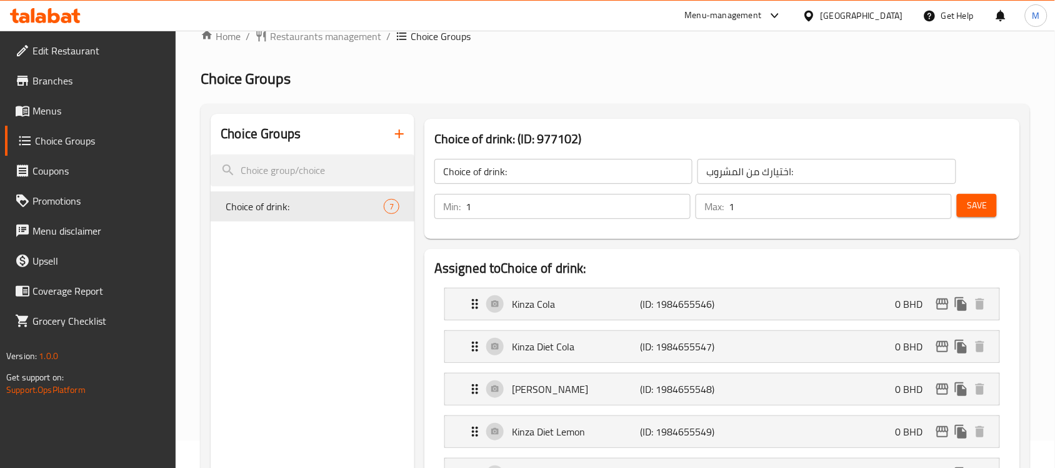
scroll to position [0, 0]
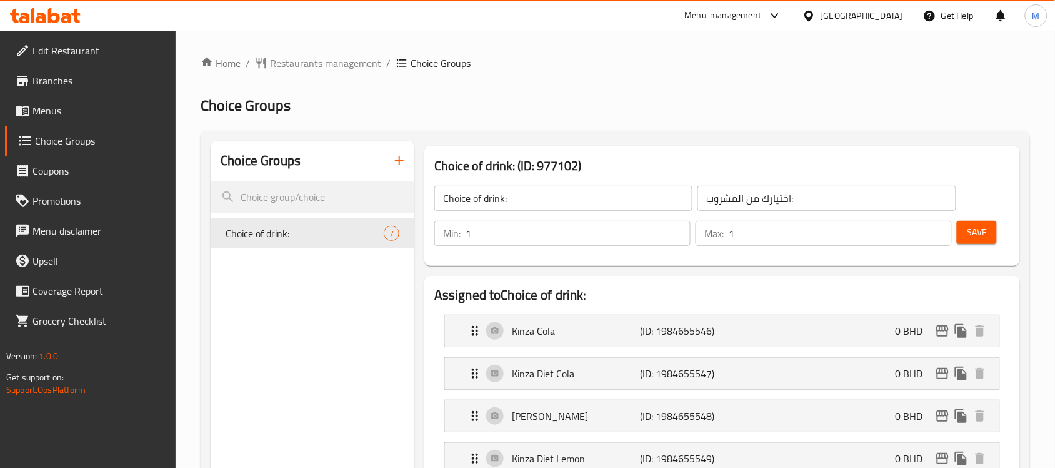
click at [980, 232] on span "Save" at bounding box center [977, 232] width 20 height 16
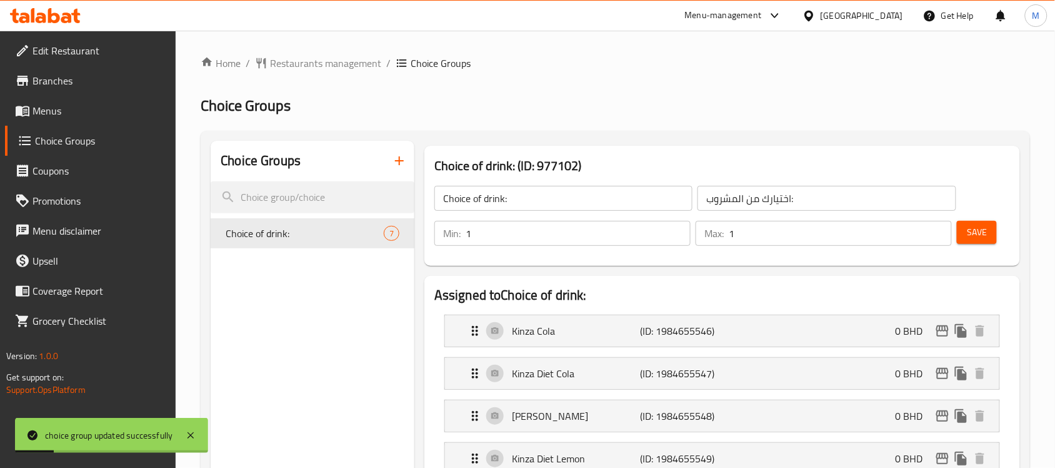
drag, startPoint x: 72, startPoint y: 111, endPoint x: 102, endPoint y: 122, distance: 32.1
click at [72, 111] on span "Menus" at bounding box center [100, 110] width 134 height 15
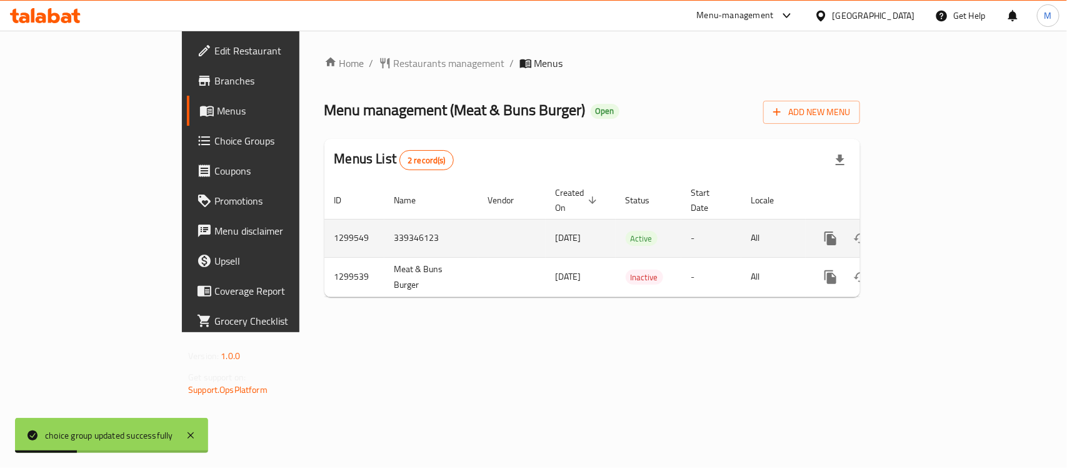
click at [928, 231] on icon "enhanced table" at bounding box center [920, 238] width 15 height 15
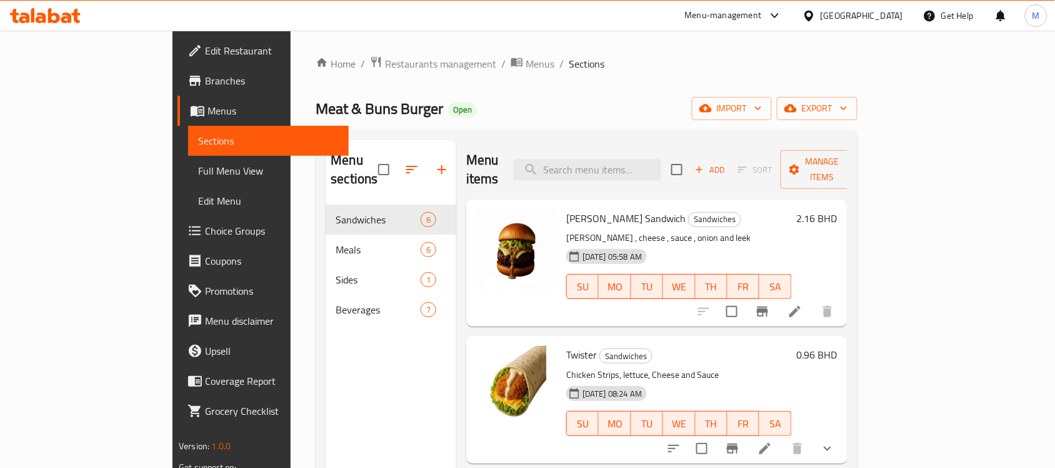
click at [641, 143] on div "Menu items Add Sort Manage items" at bounding box center [656, 169] width 381 height 59
click at [648, 159] on input "search" at bounding box center [588, 170] width 148 height 22
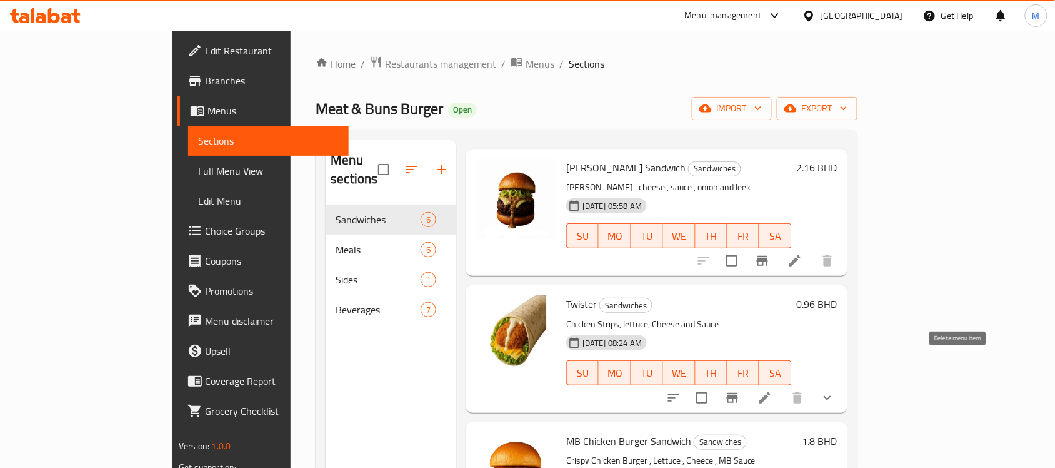
scroll to position [78, 0]
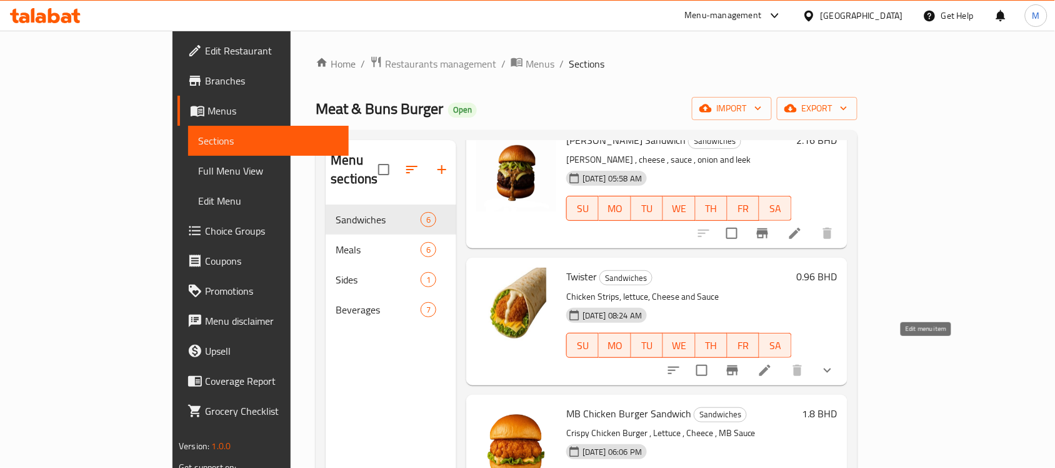
click at [773, 363] on icon at bounding box center [765, 370] width 15 height 15
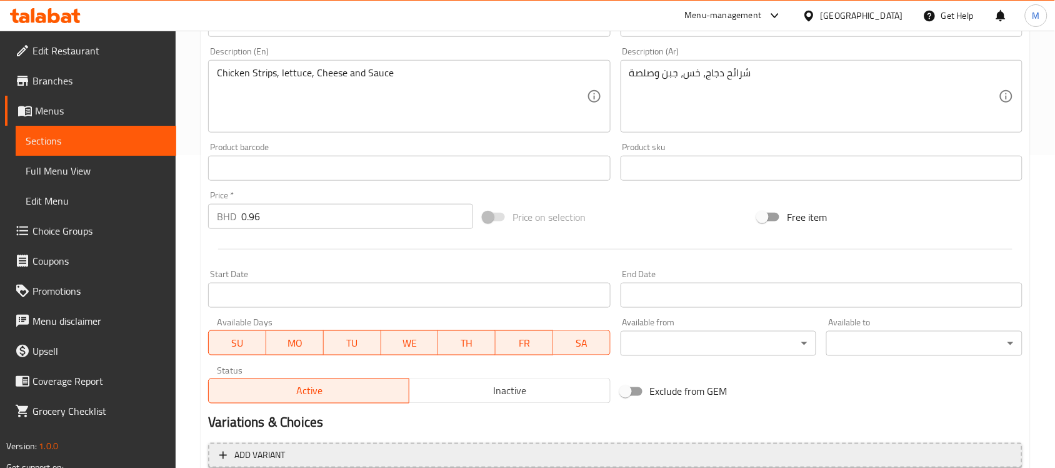
scroll to position [454, 0]
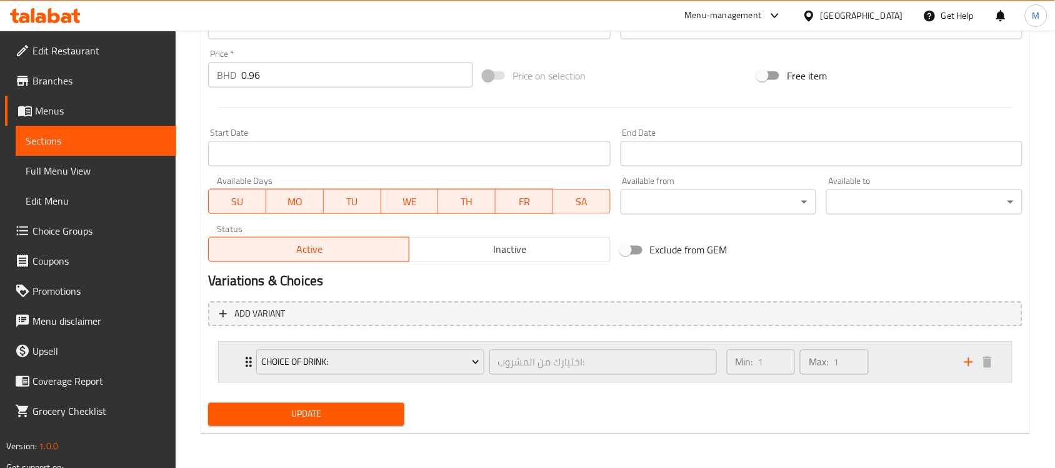
click at [488, 345] on div "Choice of drink: اختيارك من المشروب: ​" at bounding box center [486, 362] width 475 height 40
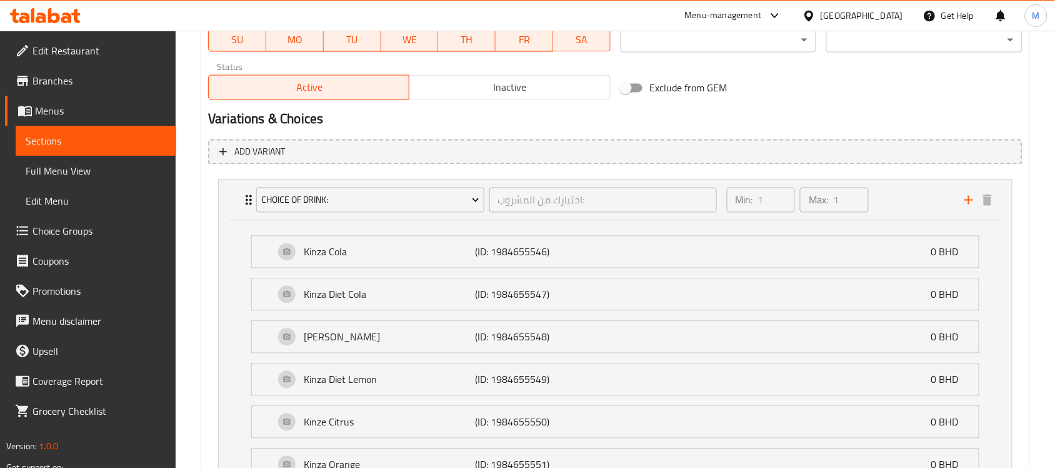
scroll to position [726, 0]
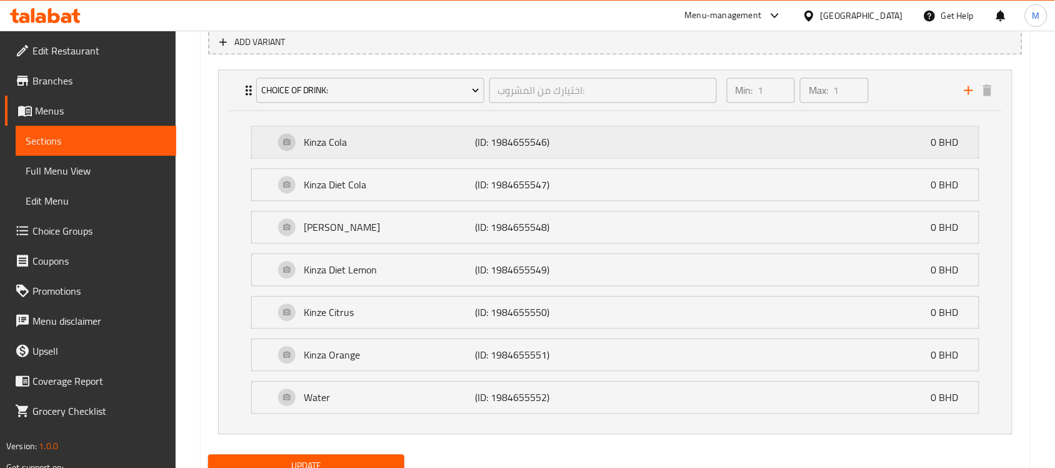
click at [506, 154] on div "Kinza Cola (ID: 1984655546) 0 BHD" at bounding box center [619, 141] width 690 height 31
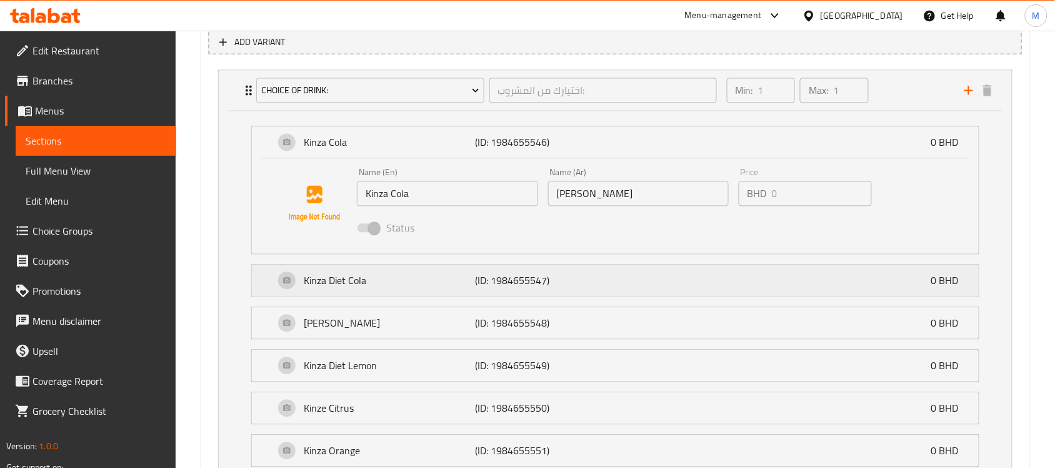
click at [566, 295] on div "Kinza Diet Cola (ID: 1984655547) 0 BHD" at bounding box center [619, 279] width 690 height 31
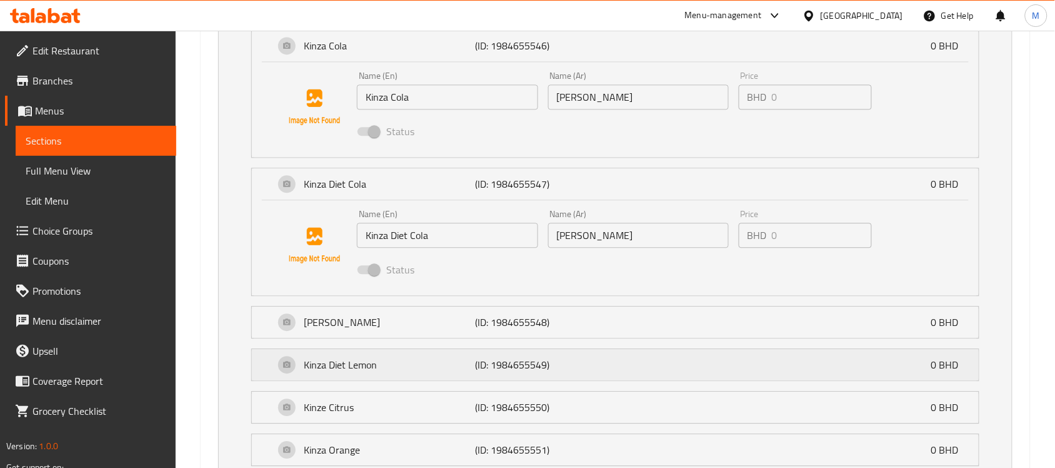
scroll to position [960, 0]
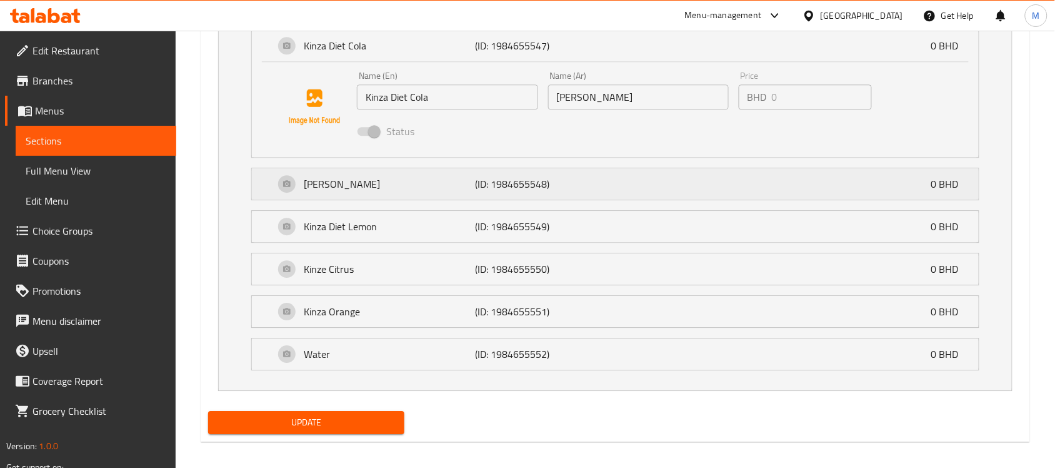
click at [528, 193] on div "Kinza Lemon (ID: 1984655548) 0 BHD" at bounding box center [619, 183] width 690 height 31
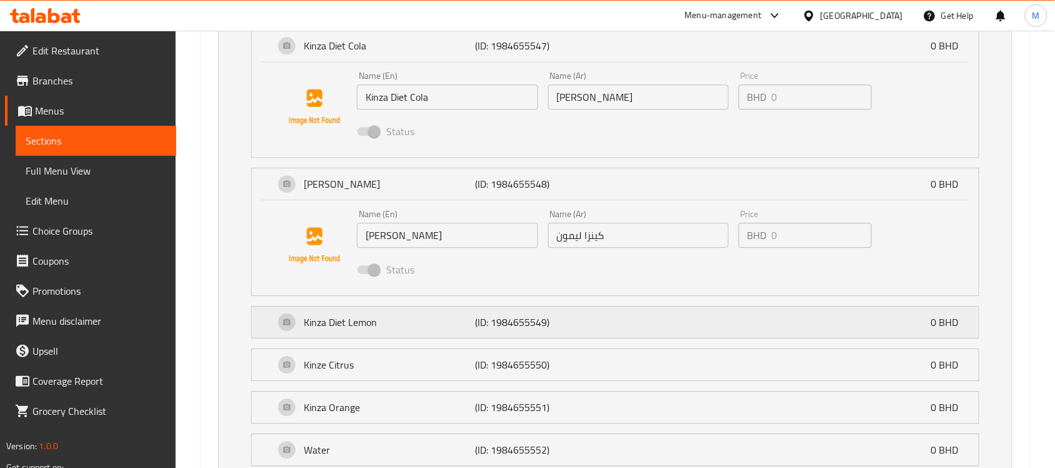
click at [538, 336] on div "Kinza Diet Lemon (ID: 1984655549) 0 BHD" at bounding box center [619, 321] width 690 height 31
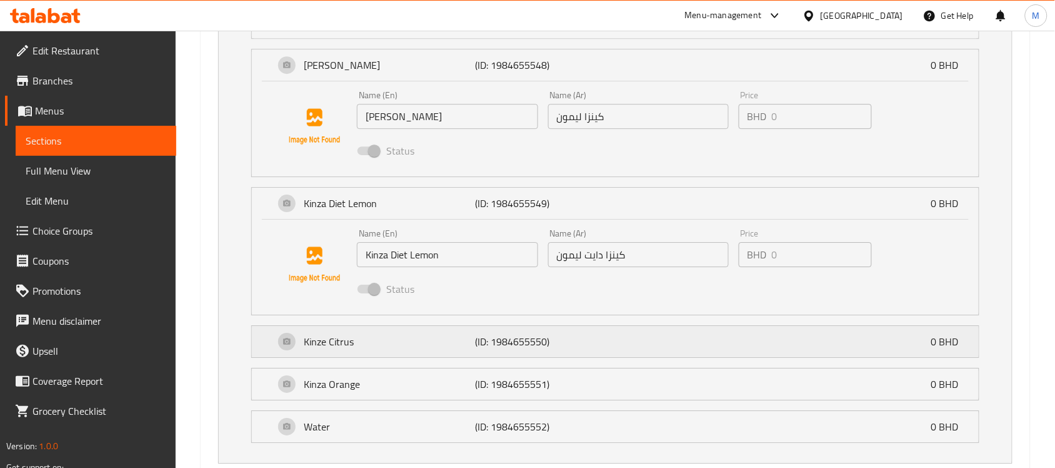
scroll to position [1162, 0]
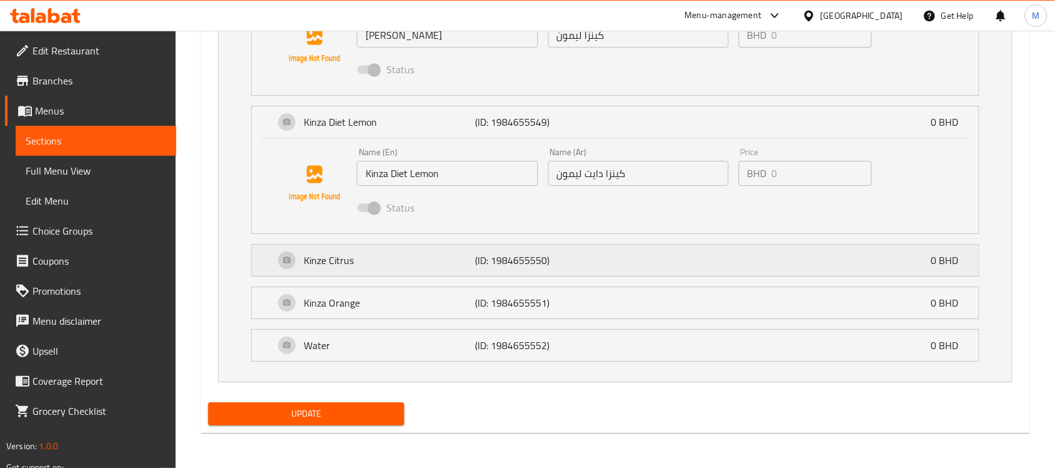
click at [523, 255] on p "(ID: 1984655550)" at bounding box center [533, 260] width 114 height 15
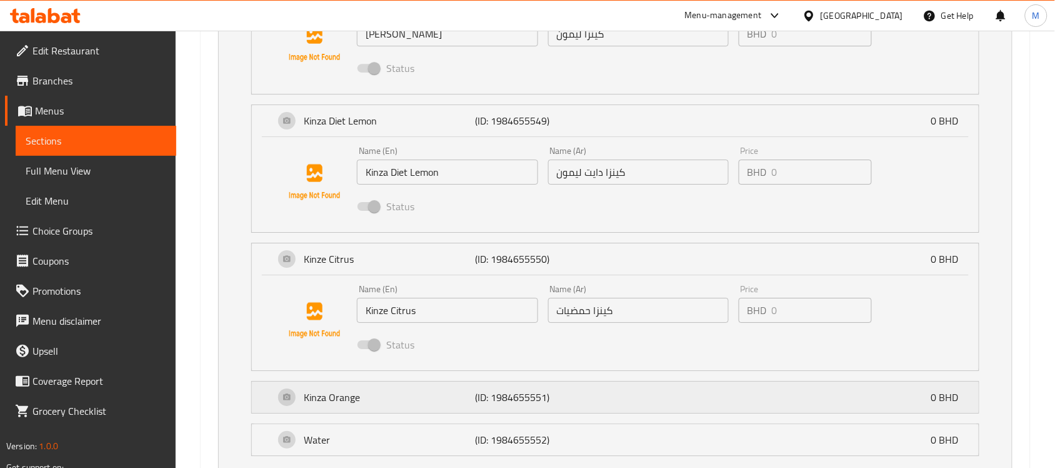
click at [573, 399] on p "(ID: 1984655551)" at bounding box center [533, 397] width 114 height 15
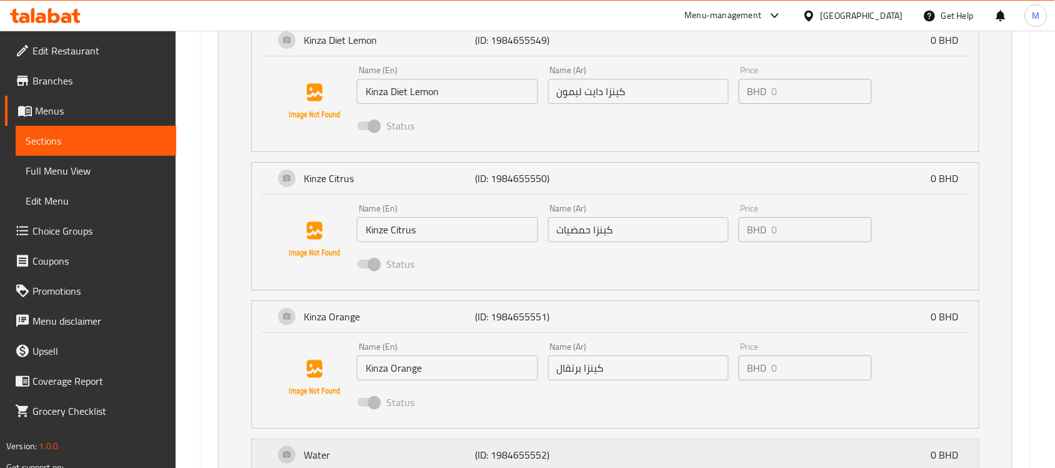
scroll to position [1339, 0]
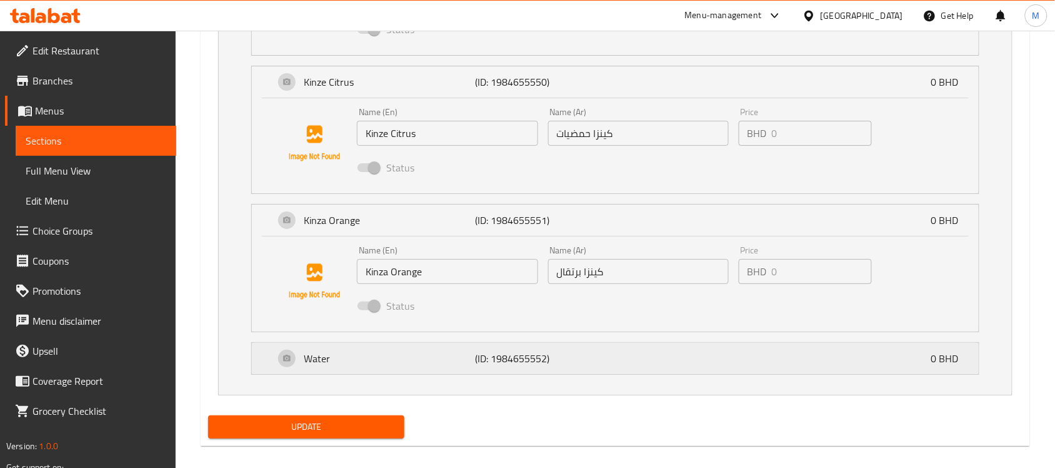
click at [569, 366] on p "(ID: 1984655552)" at bounding box center [533, 358] width 114 height 15
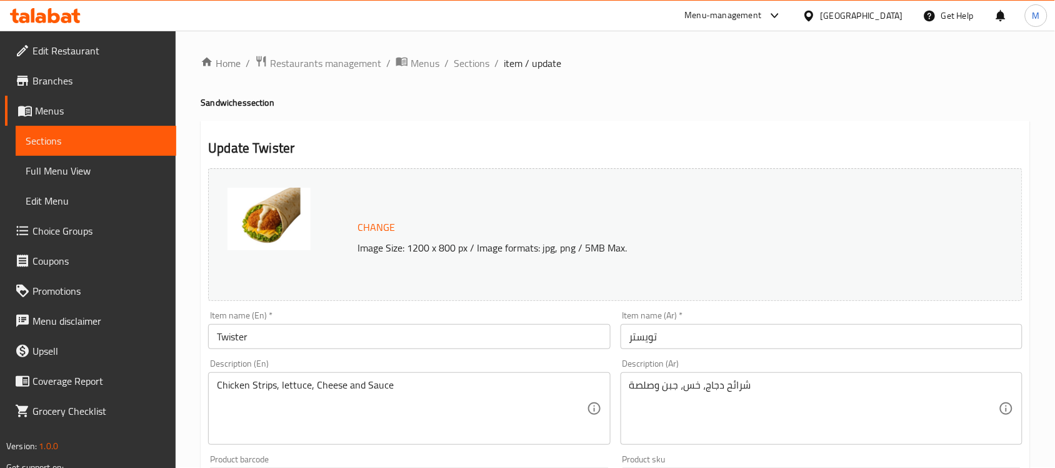
scroll to position [0, 0]
click at [424, 57] on span "Menus" at bounding box center [425, 63] width 29 height 15
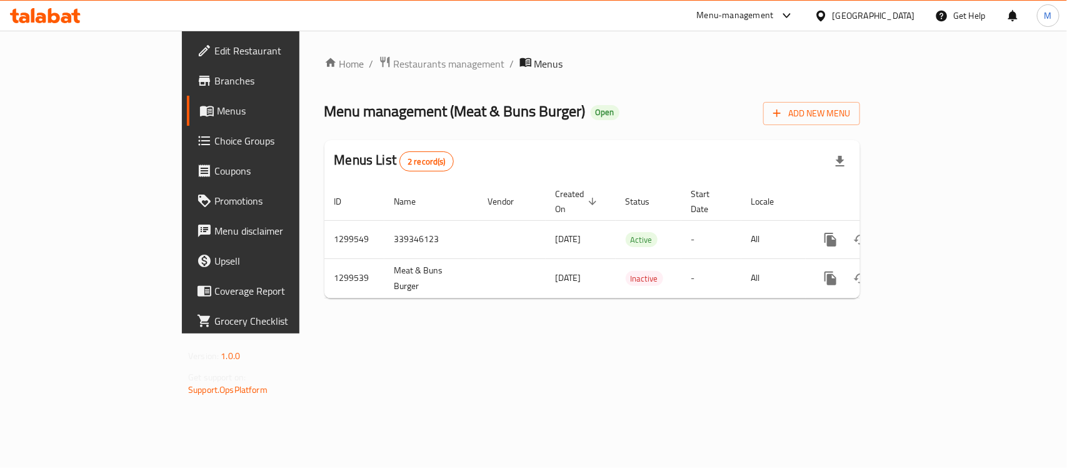
click at [825, 11] on icon at bounding box center [821, 15] width 9 height 11
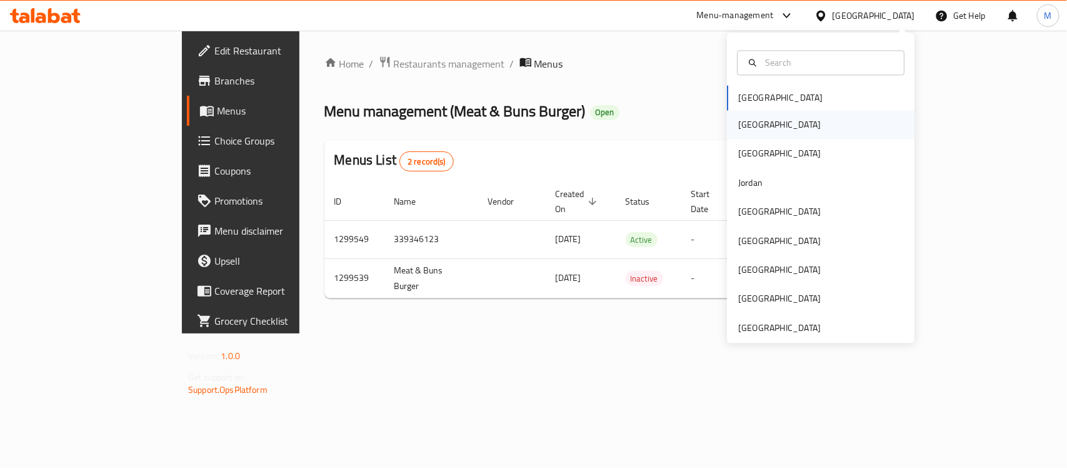
click at [738, 124] on div "[GEOGRAPHIC_DATA]" at bounding box center [779, 125] width 83 height 14
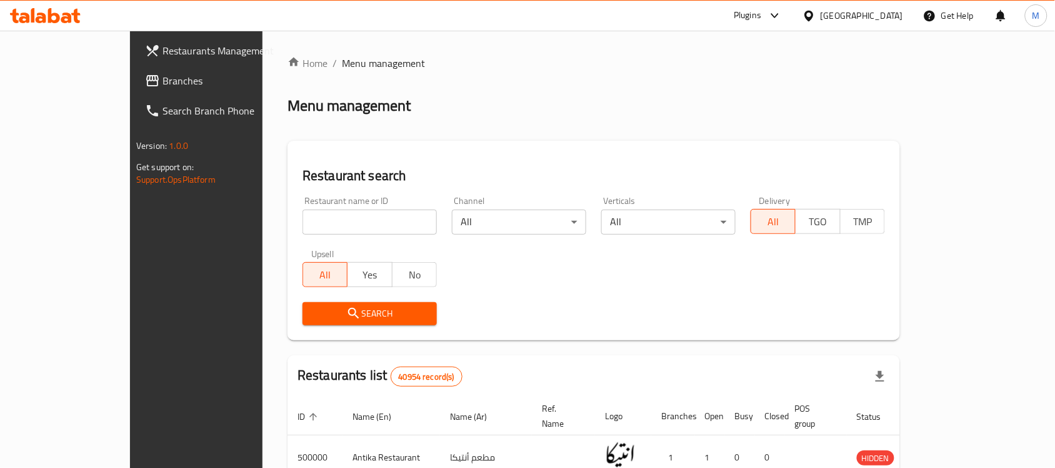
drag, startPoint x: 70, startPoint y: 85, endPoint x: 103, endPoint y: 109, distance: 41.1
click at [163, 85] on span "Branches" at bounding box center [230, 80] width 134 height 15
